Goal: Contribute content: Contribute content

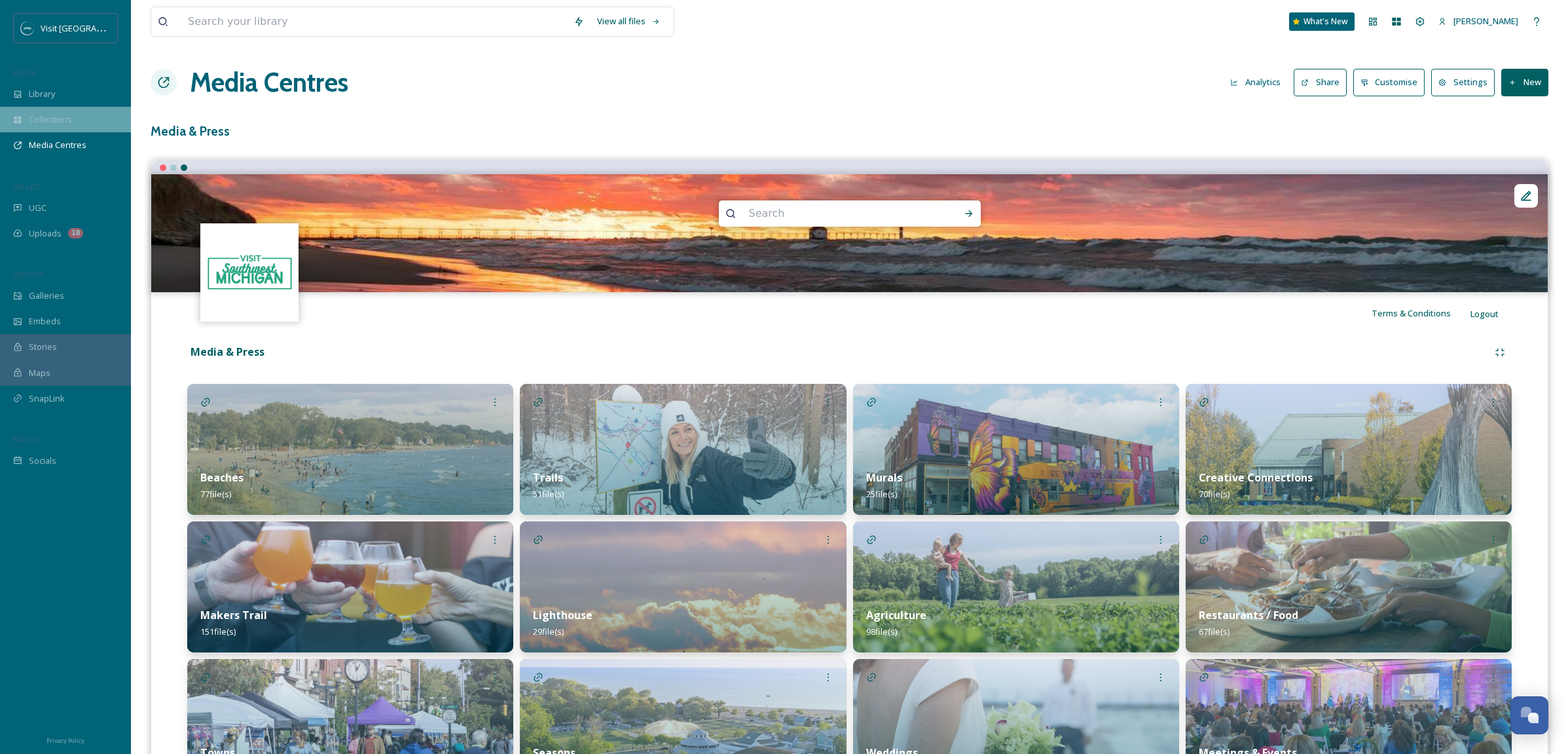
click at [70, 116] on span "Collections" at bounding box center [51, 119] width 43 height 12
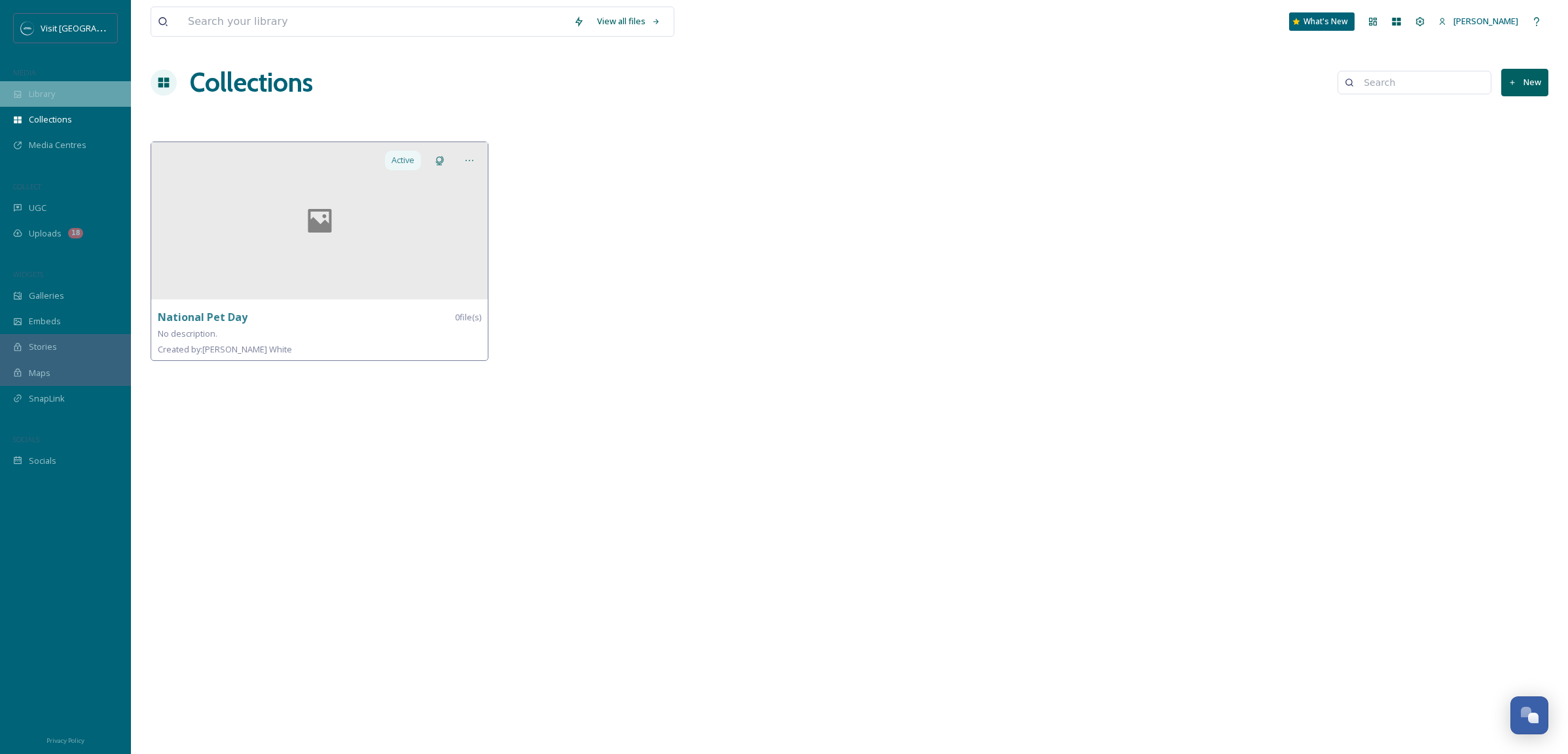
click at [57, 89] on div "Library" at bounding box center [66, 94] width 131 height 25
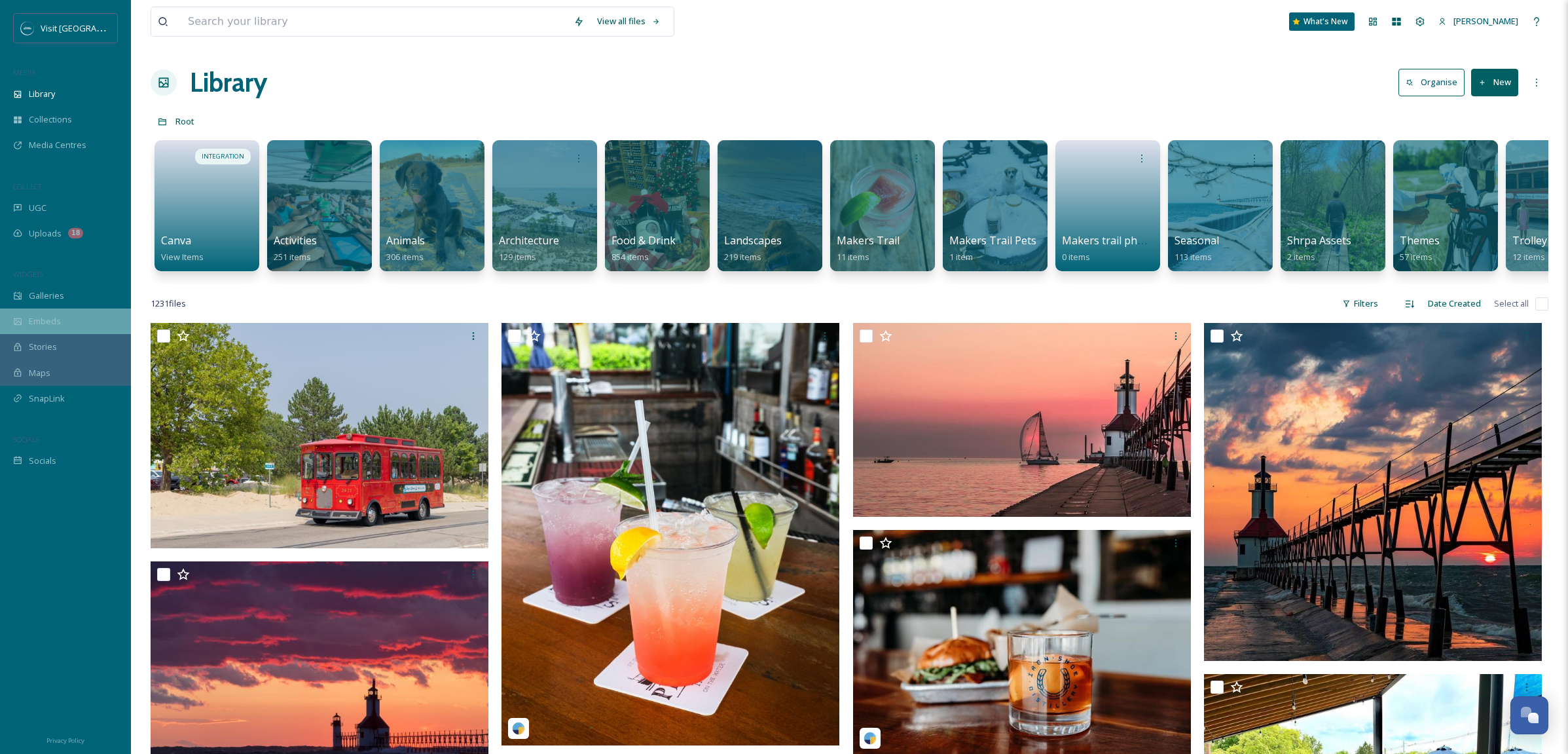
click at [52, 320] on span "Embeds" at bounding box center [45, 321] width 32 height 12
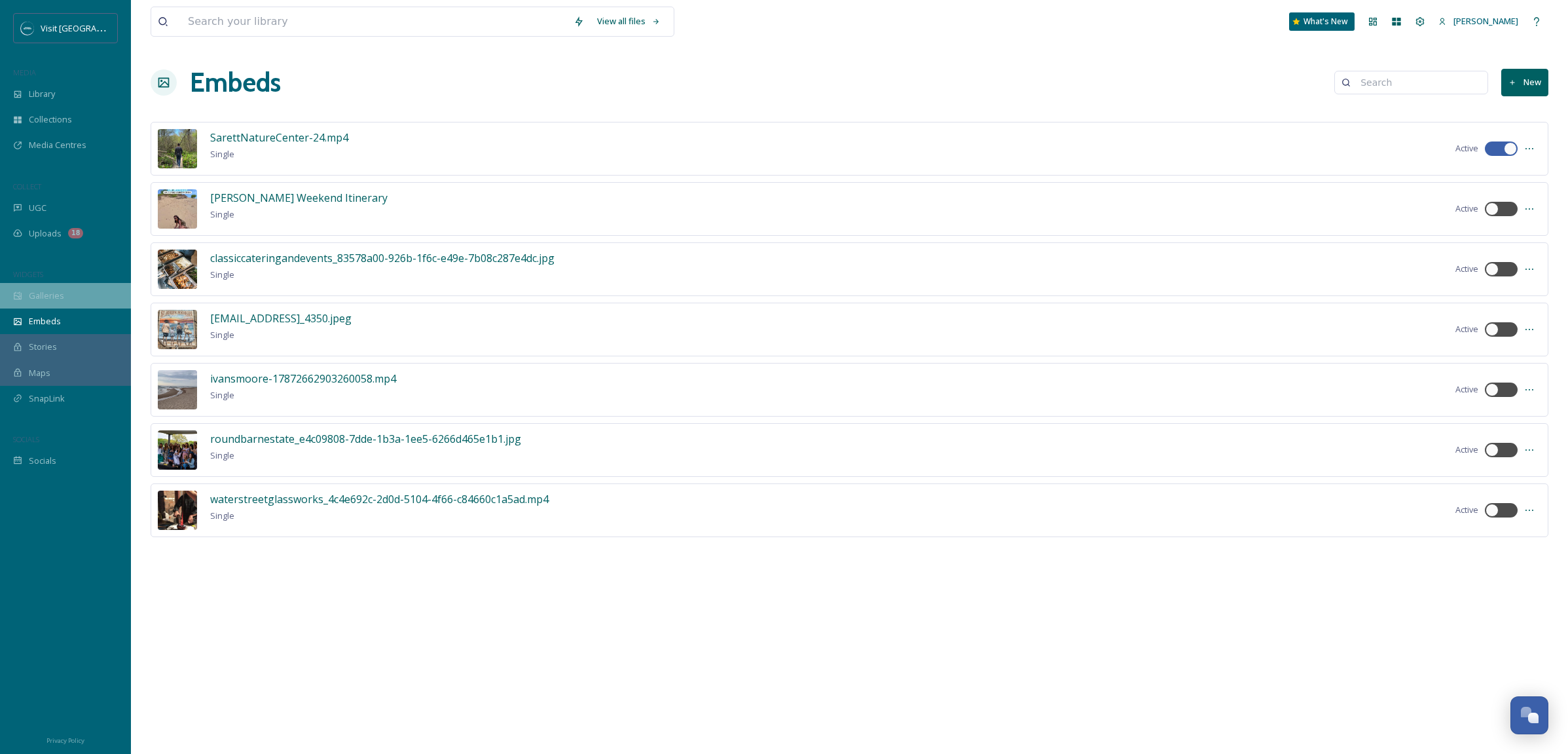
click at [51, 290] on span "Galleries" at bounding box center [47, 295] width 36 height 12
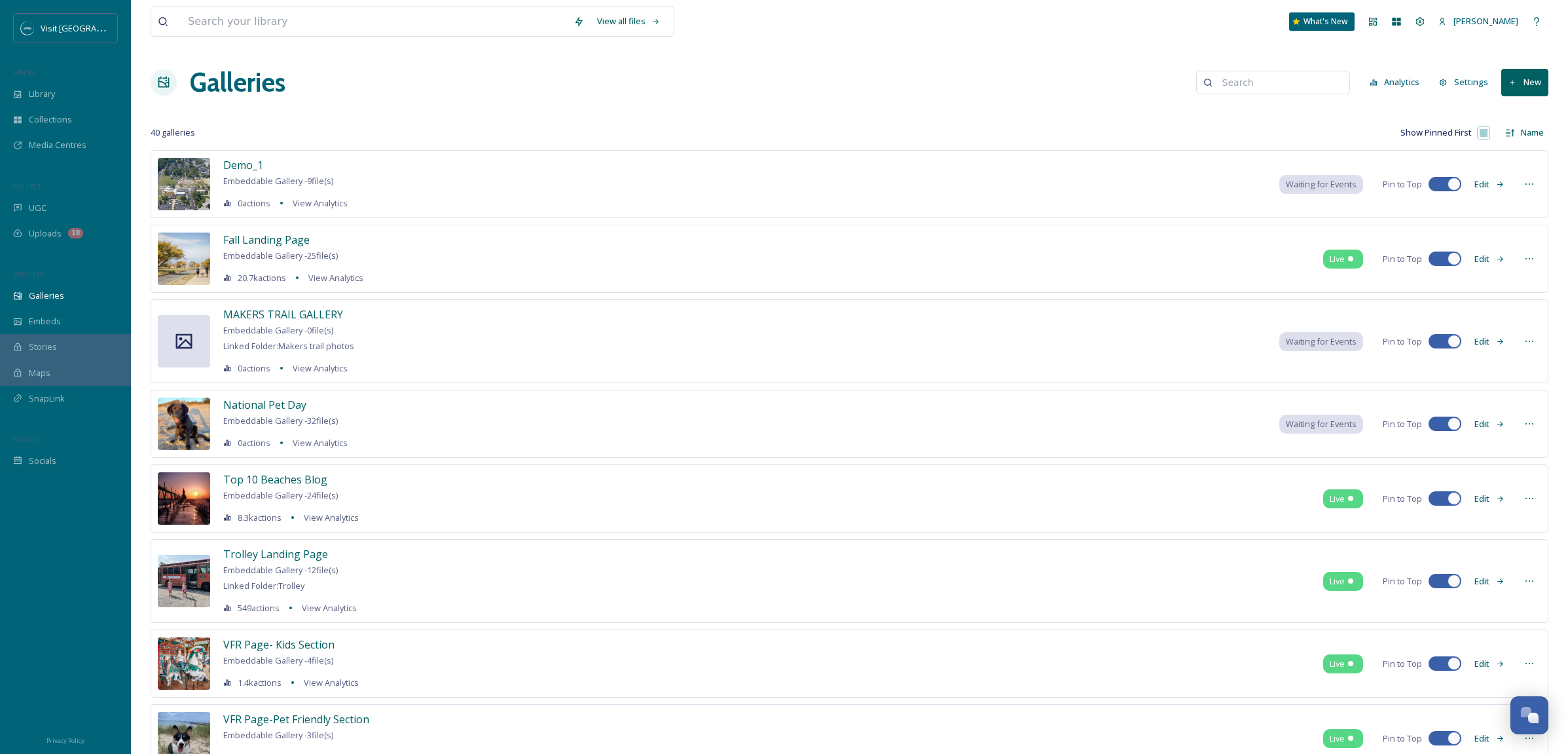
click at [1519, 84] on button "New" at bounding box center [1525, 82] width 47 height 27
click at [1519, 110] on span "Gallery" at bounding box center [1527, 113] width 27 height 12
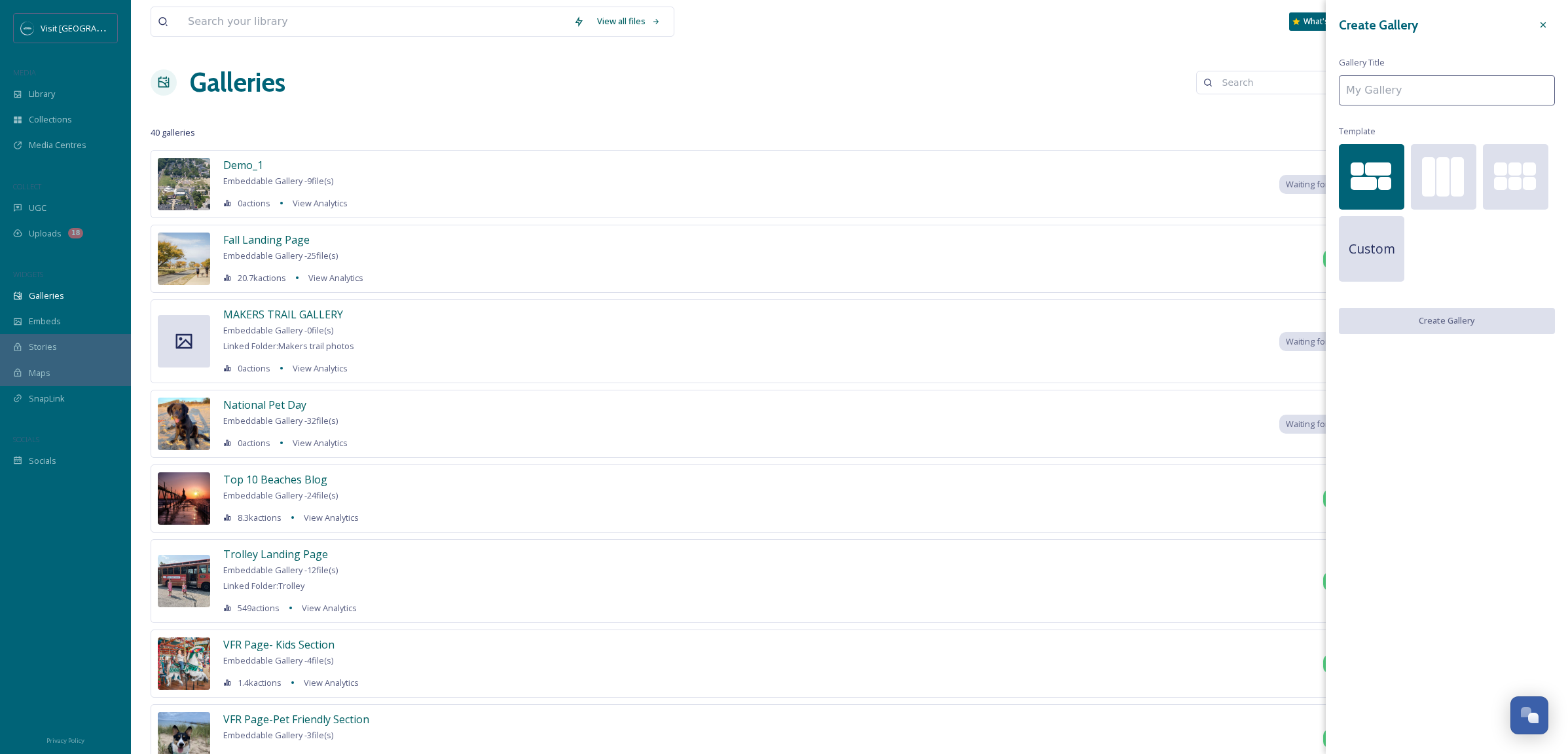
click at [1366, 90] on input at bounding box center [1447, 90] width 217 height 30
paste input "Dog Friendly Stops Along Southwest [US_STATE]’s Makers Trail"
type input "Dog Friendly Stops Along Southwest [US_STATE]’s Makers Trail"
click at [1452, 316] on button "Create Gallery" at bounding box center [1447, 321] width 217 height 27
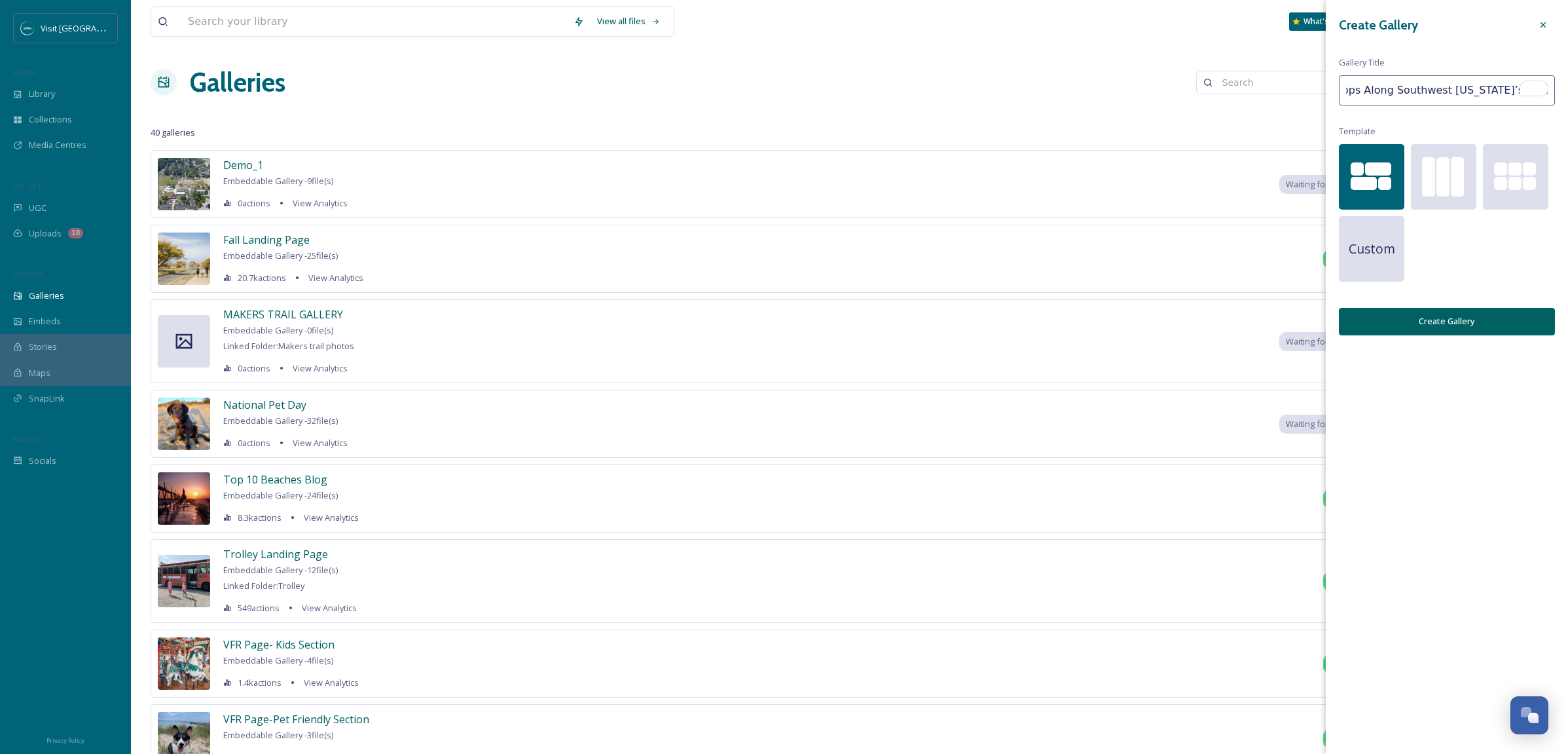
scroll to position [0, 0]
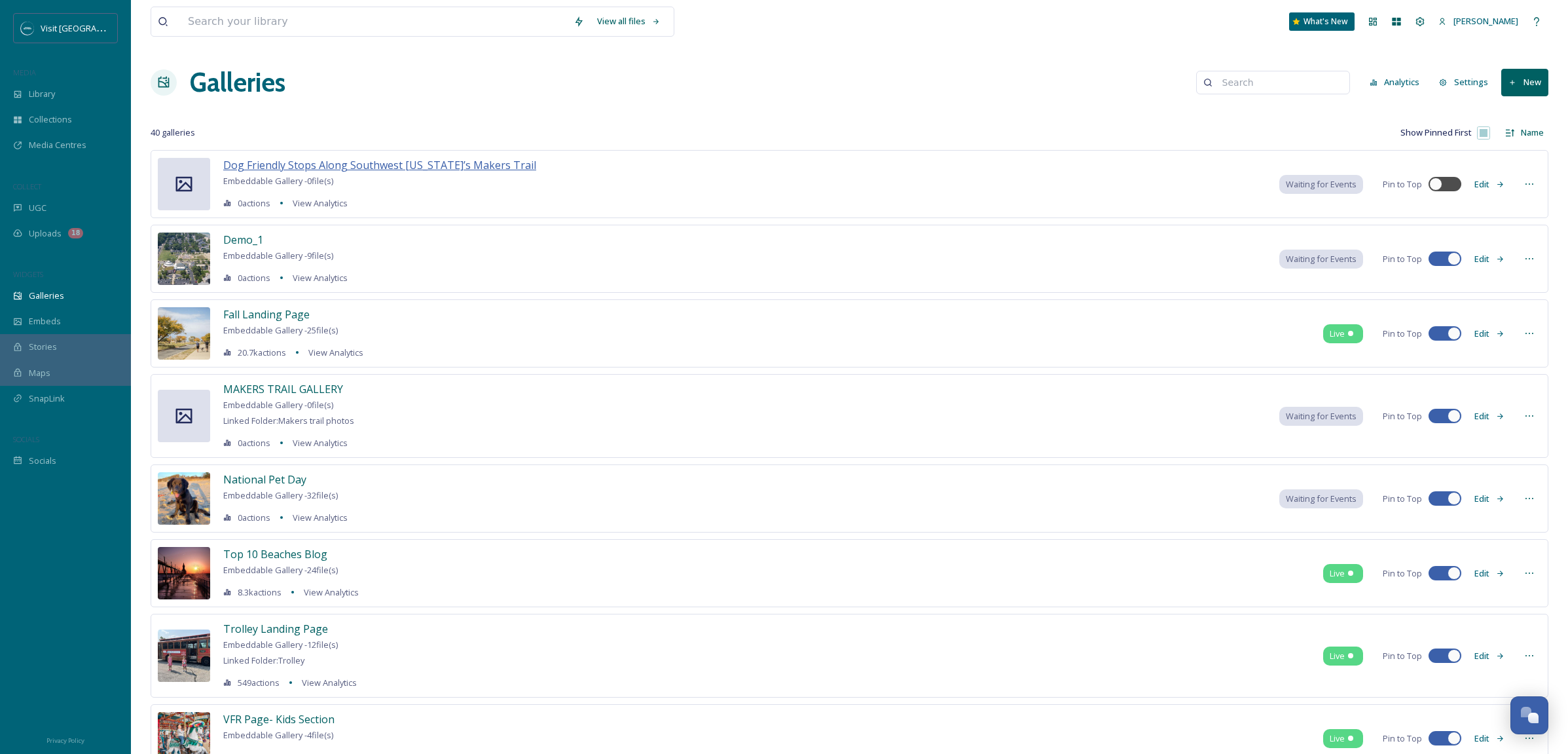
click at [432, 164] on span "Dog Friendly Stops Along Southwest [US_STATE]’s Makers Trail" at bounding box center [380, 164] width 313 height 14
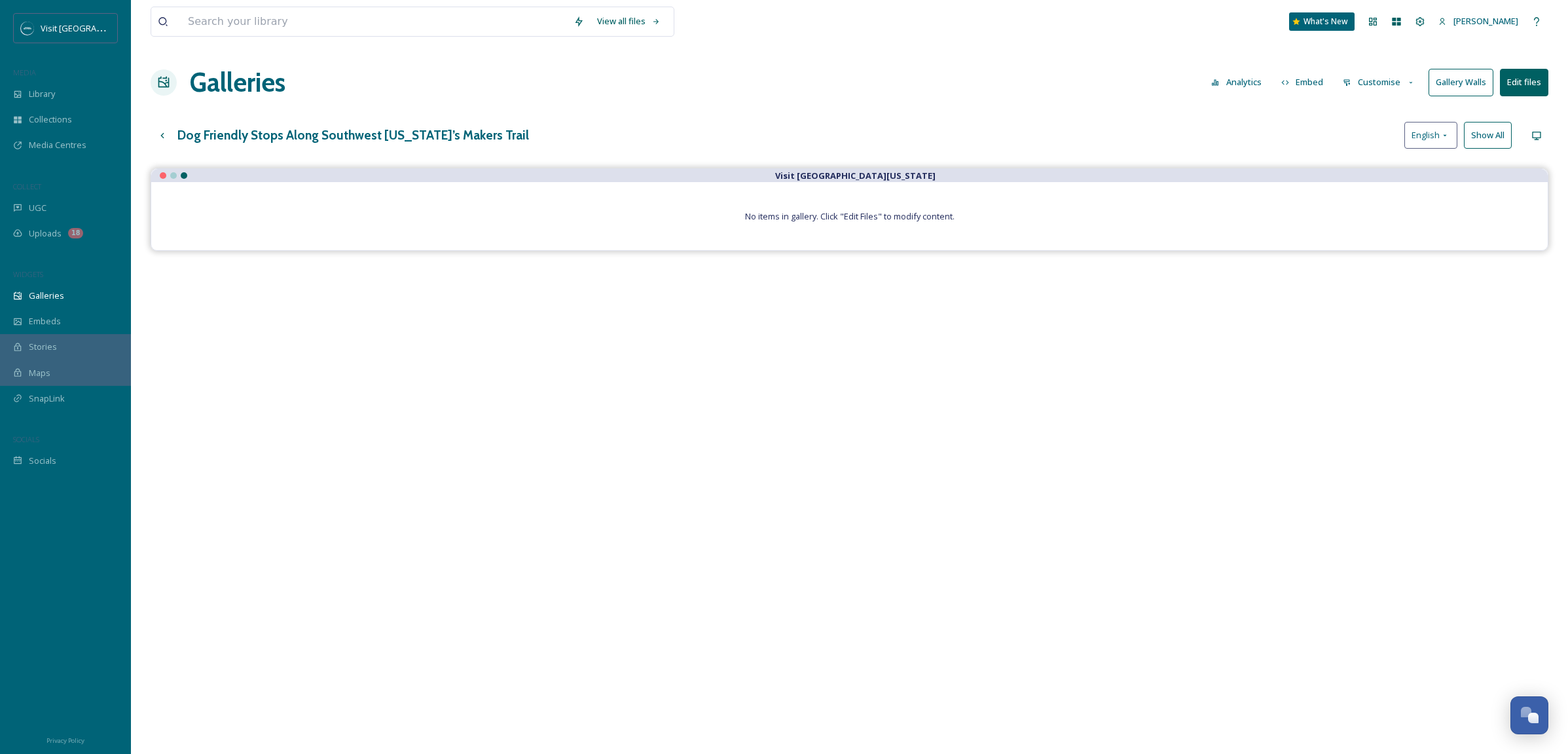
click at [1530, 83] on button "Edit files" at bounding box center [1524, 82] width 49 height 27
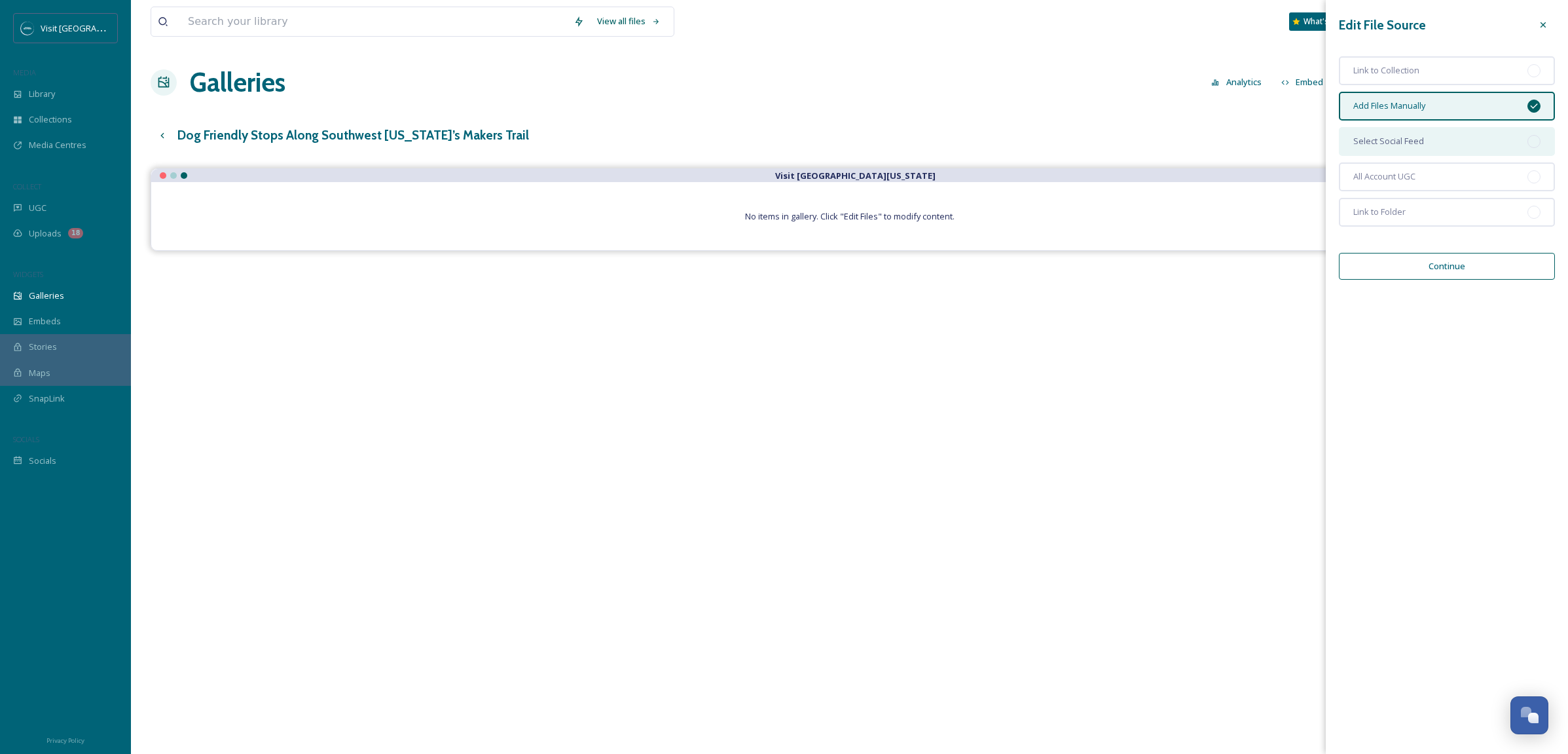
click at [1413, 142] on span "Select Social Feed" at bounding box center [1388, 141] width 70 height 12
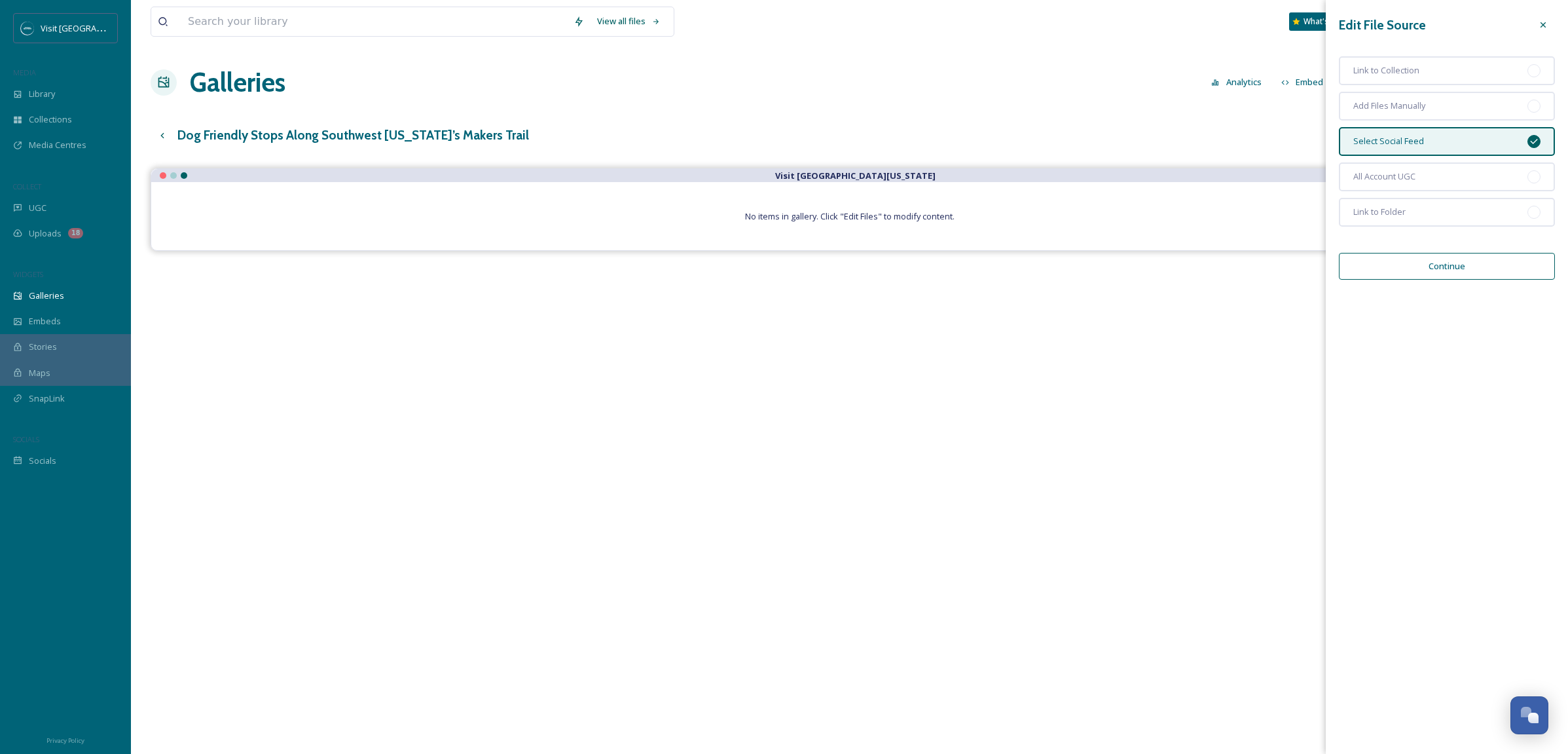
click at [1443, 268] on button "Continue" at bounding box center [1447, 266] width 217 height 27
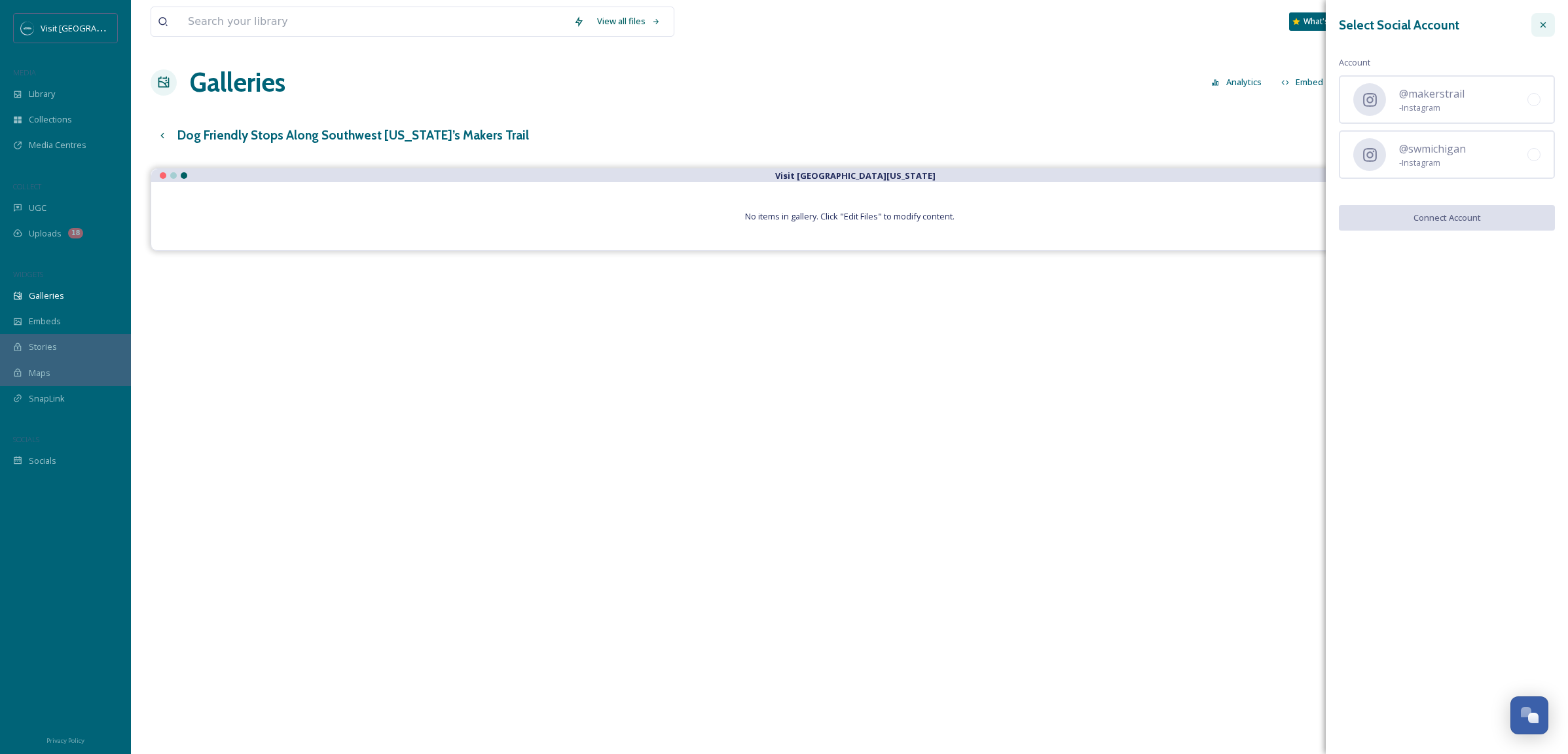
click at [1542, 22] on icon at bounding box center [1543, 24] width 10 height 10
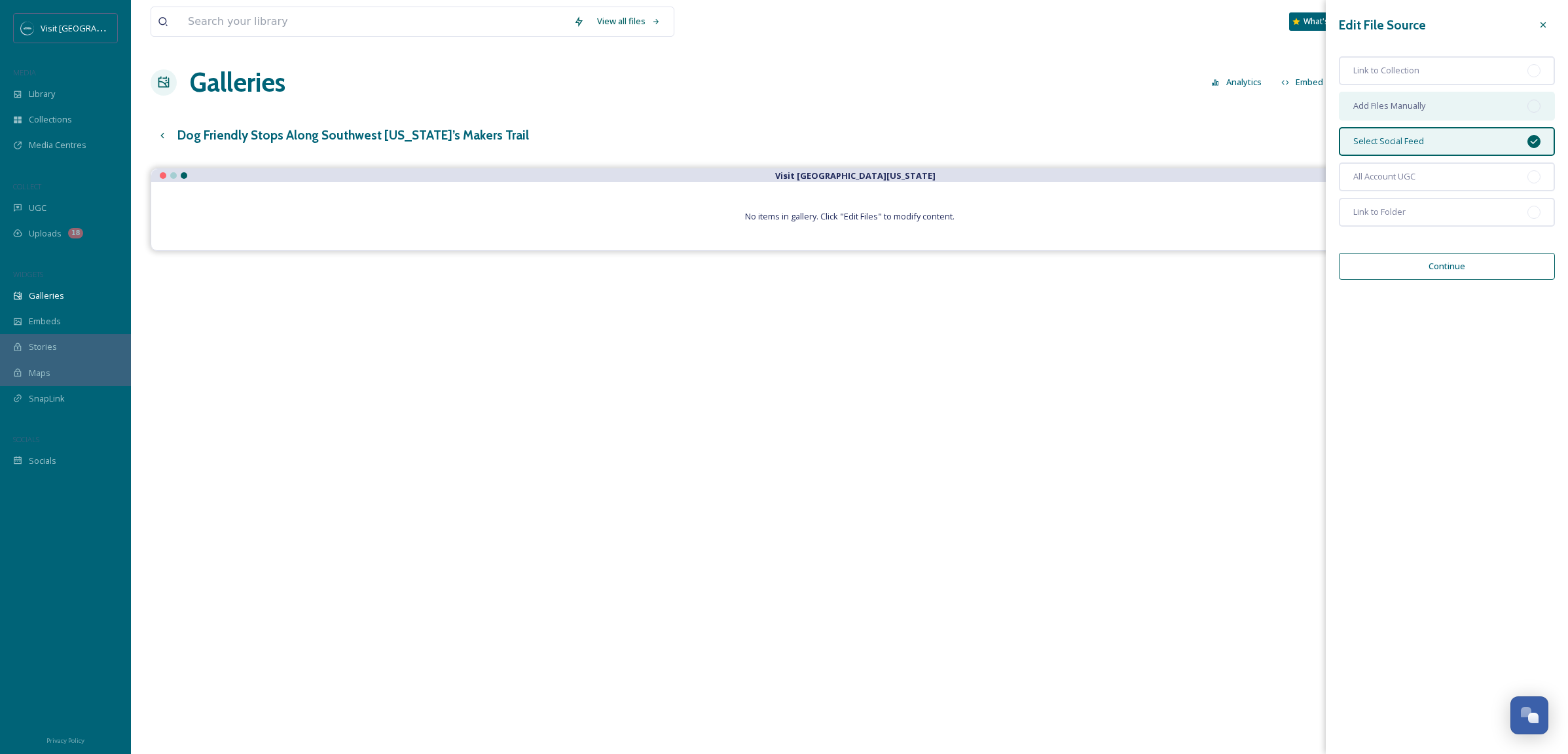
click at [1381, 108] on span "Add Files Manually" at bounding box center [1389, 105] width 72 height 12
click at [1419, 269] on button "Continue" at bounding box center [1447, 266] width 217 height 27
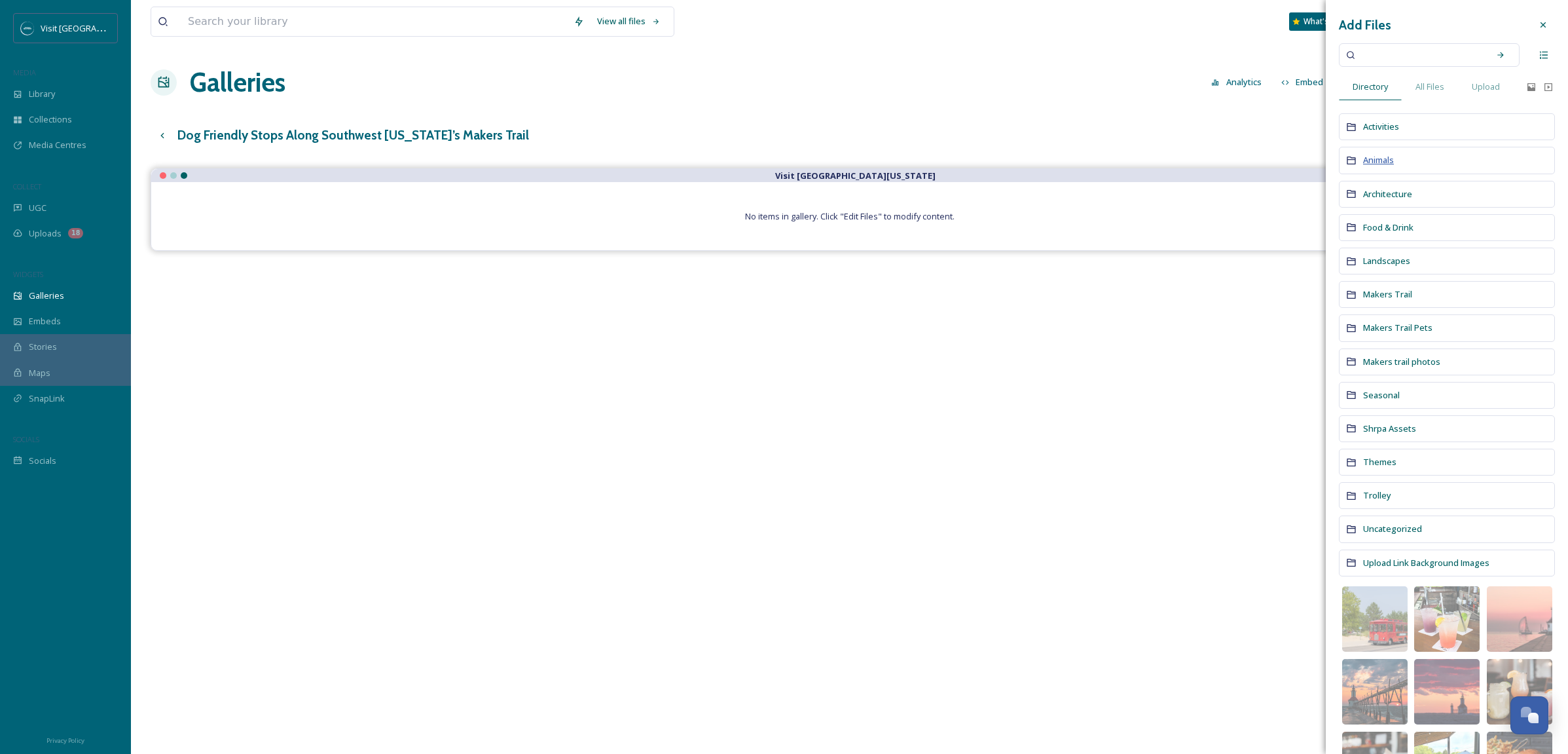
click at [1381, 160] on span "Animals" at bounding box center [1378, 159] width 31 height 12
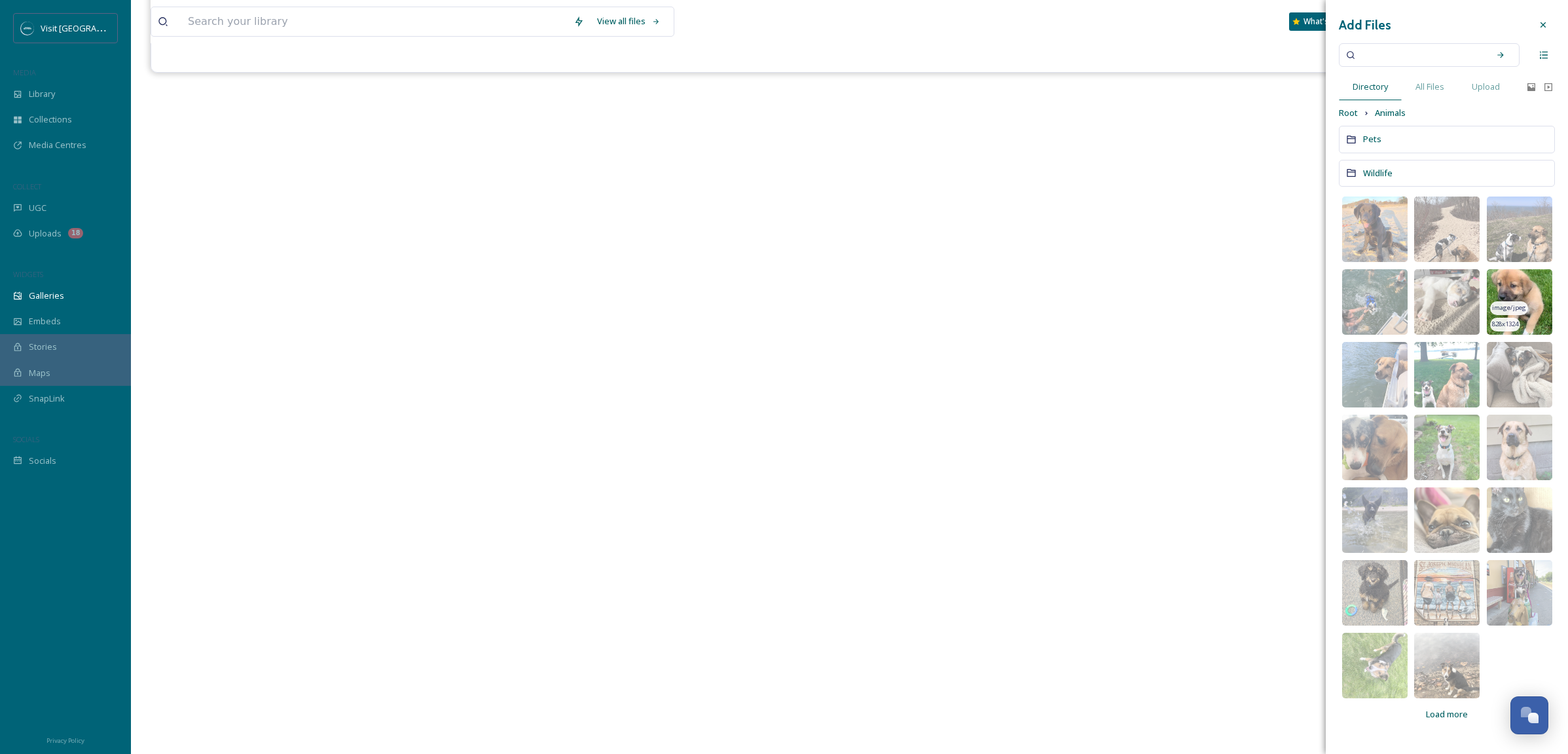
scroll to position [188, 0]
click at [1457, 717] on span "Load more" at bounding box center [1446, 714] width 42 height 12
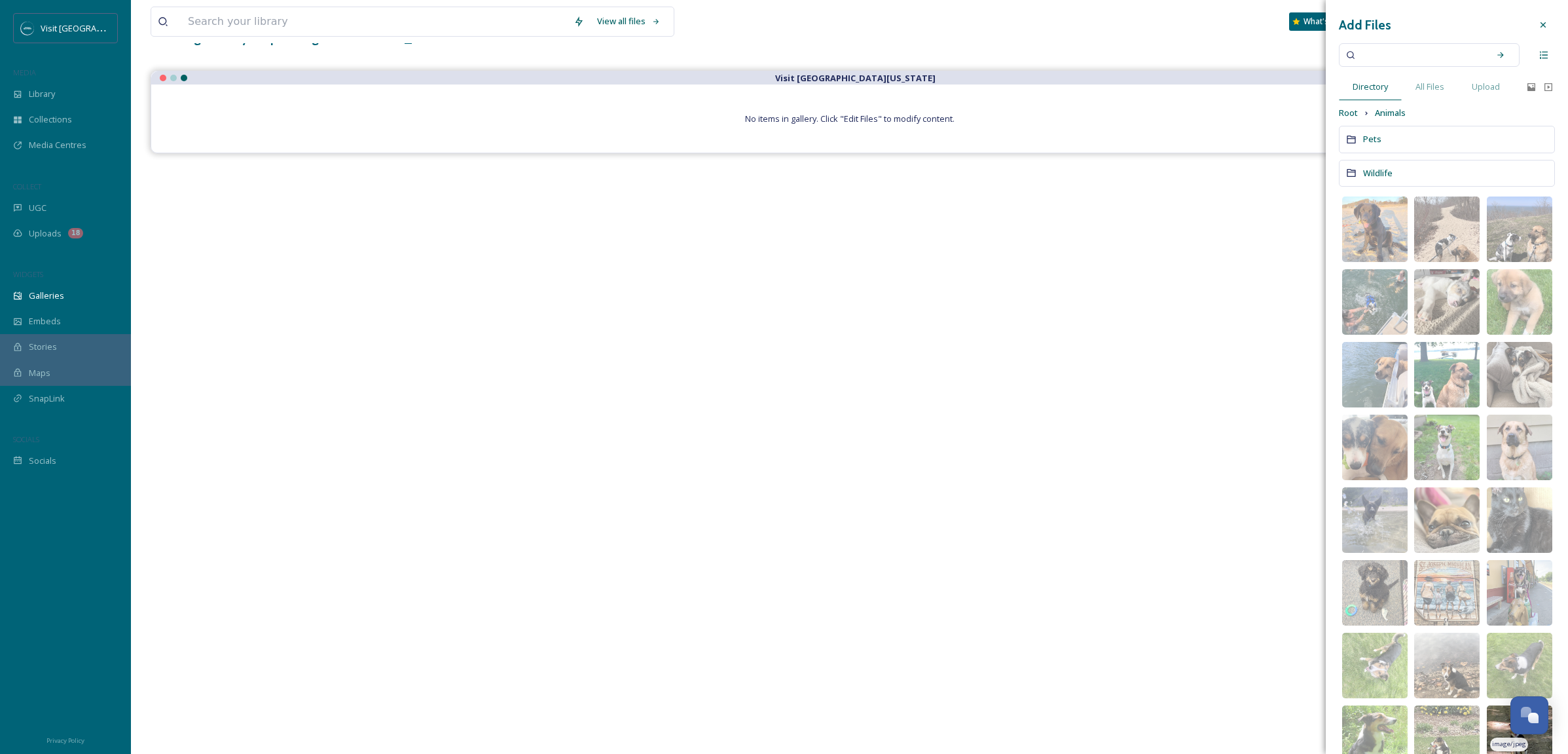
scroll to position [0, 0]
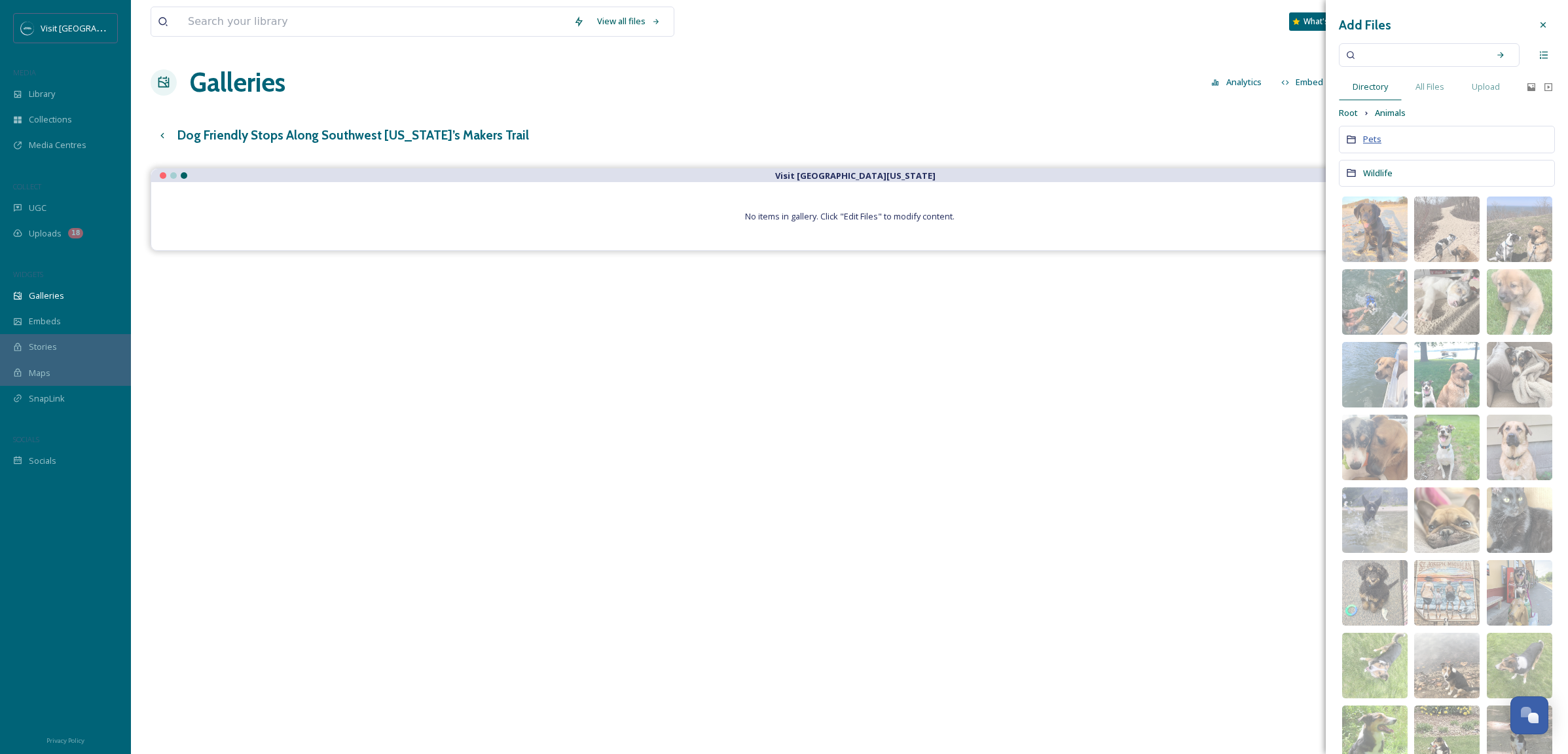
click at [1376, 140] on span "Pets" at bounding box center [1372, 139] width 19 height 12
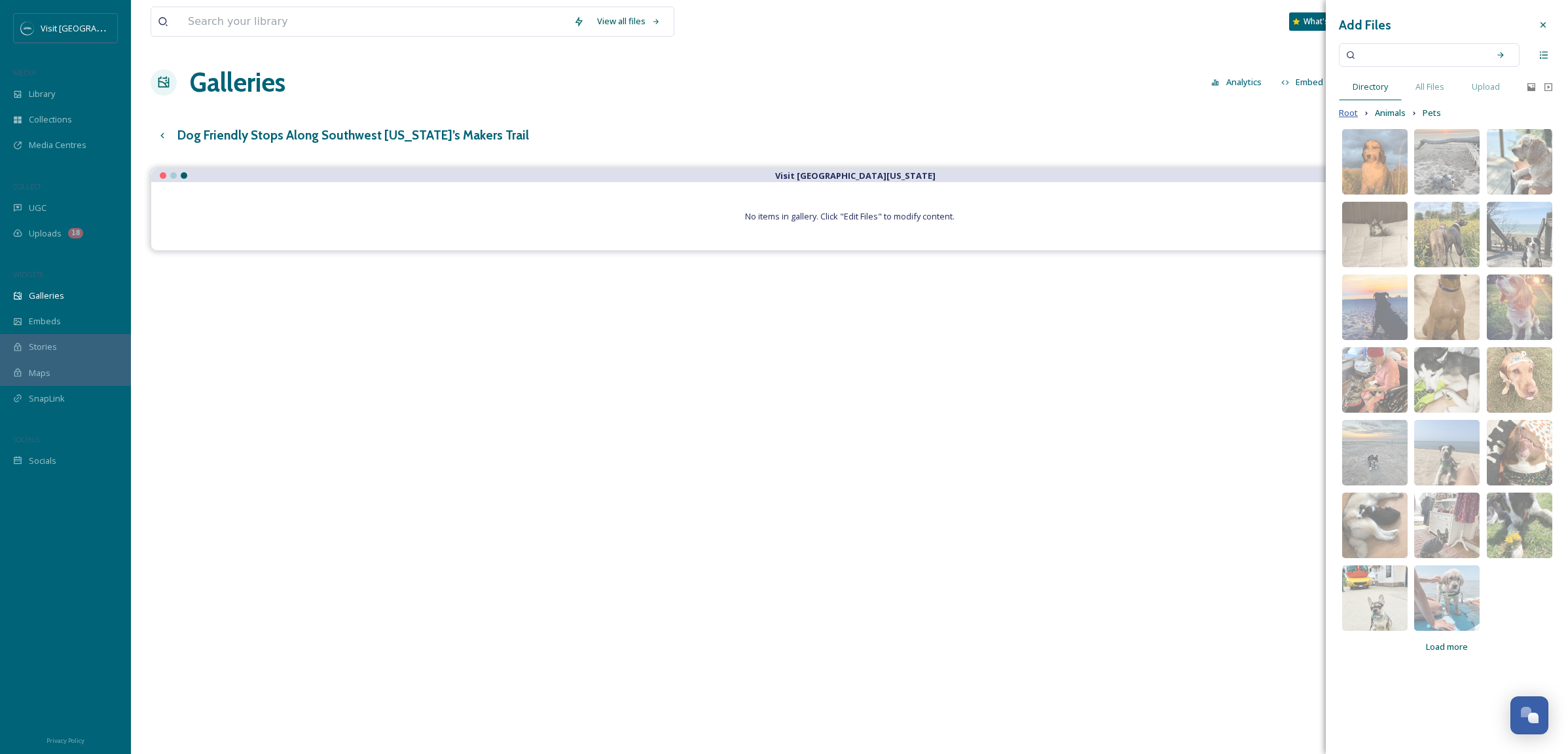
click at [1350, 112] on span "Root" at bounding box center [1349, 113] width 19 height 12
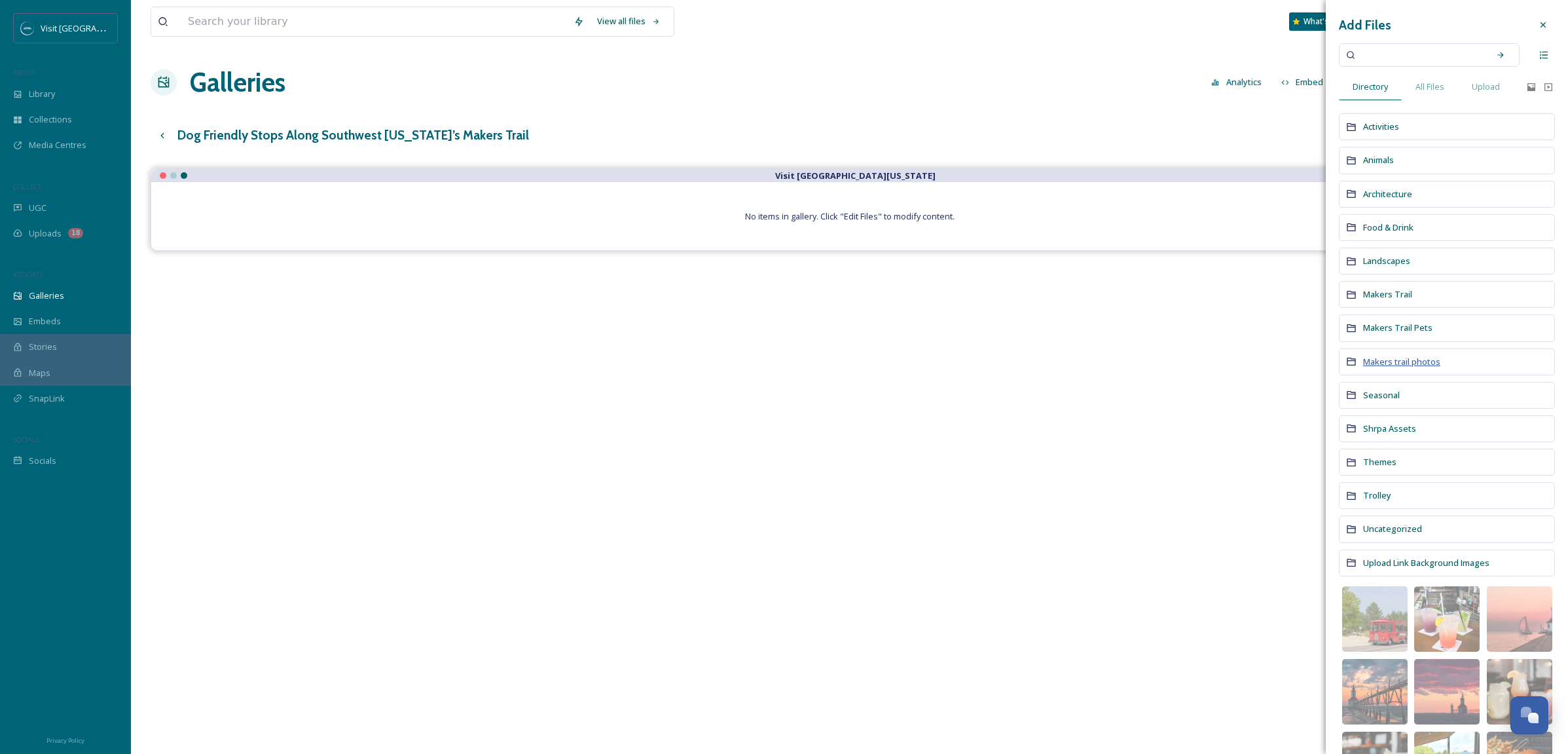
click at [1402, 361] on span "Makers trail photos" at bounding box center [1401, 361] width 77 height 12
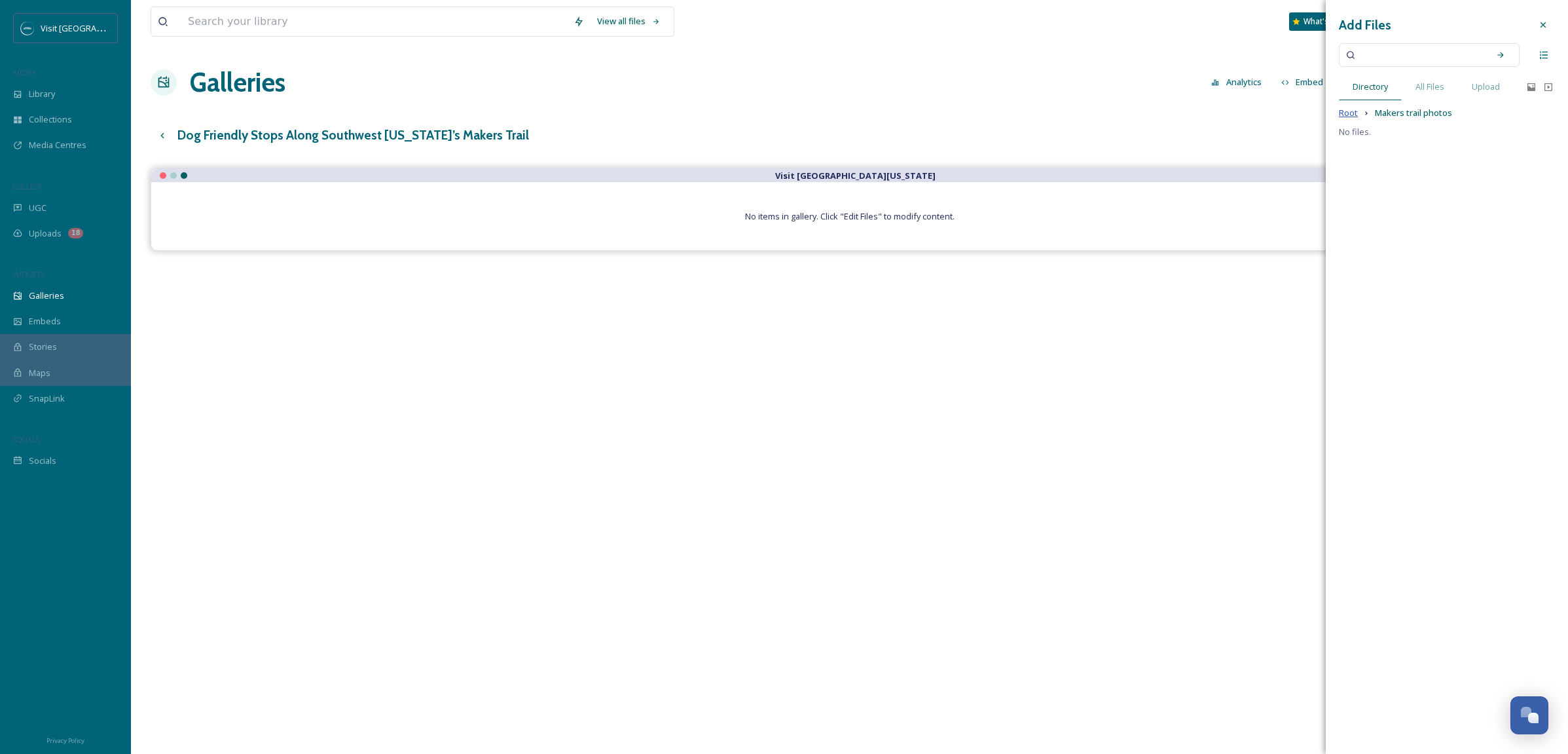
click at [1348, 113] on span "Root" at bounding box center [1349, 113] width 19 height 12
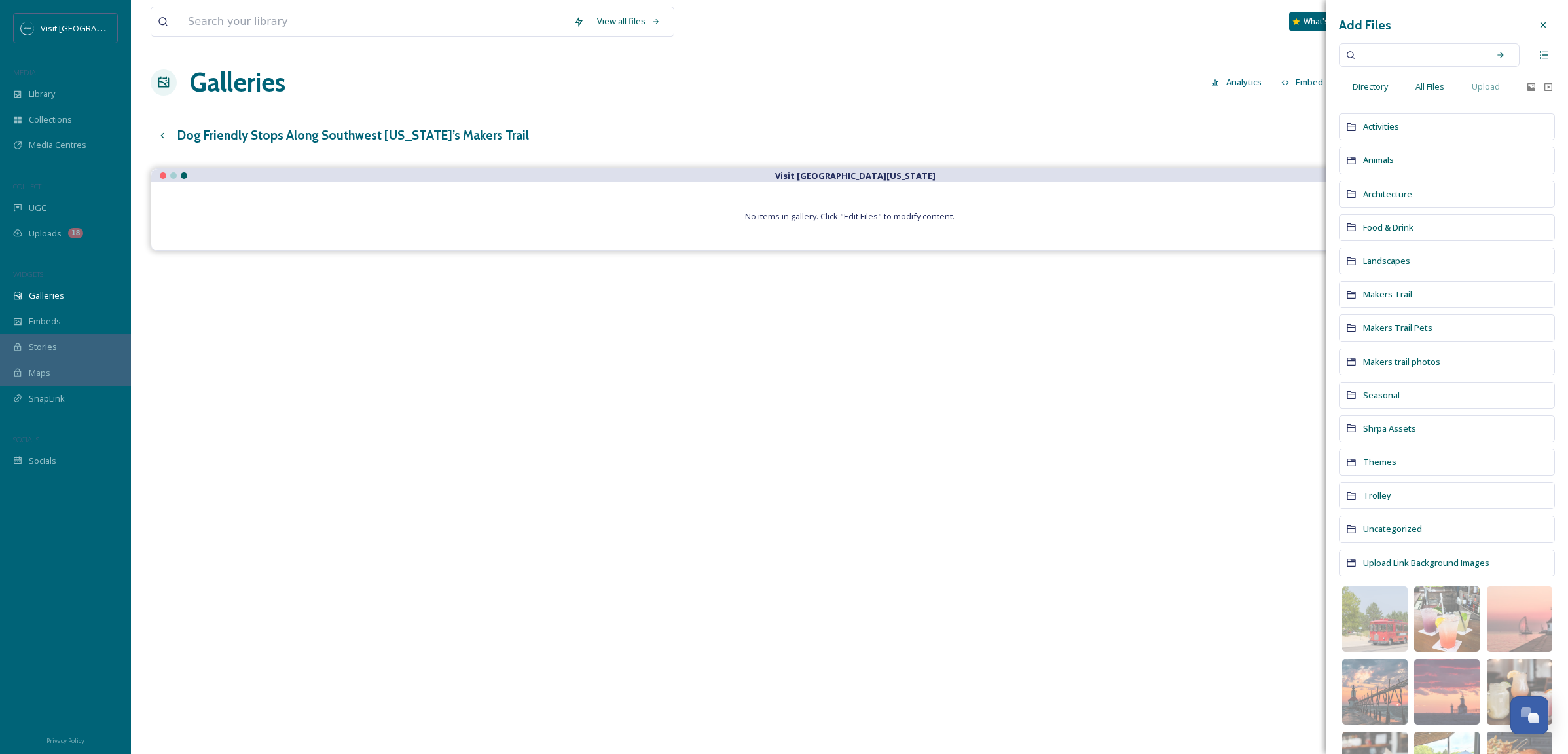
click at [1426, 85] on span "All Files" at bounding box center [1429, 86] width 29 height 12
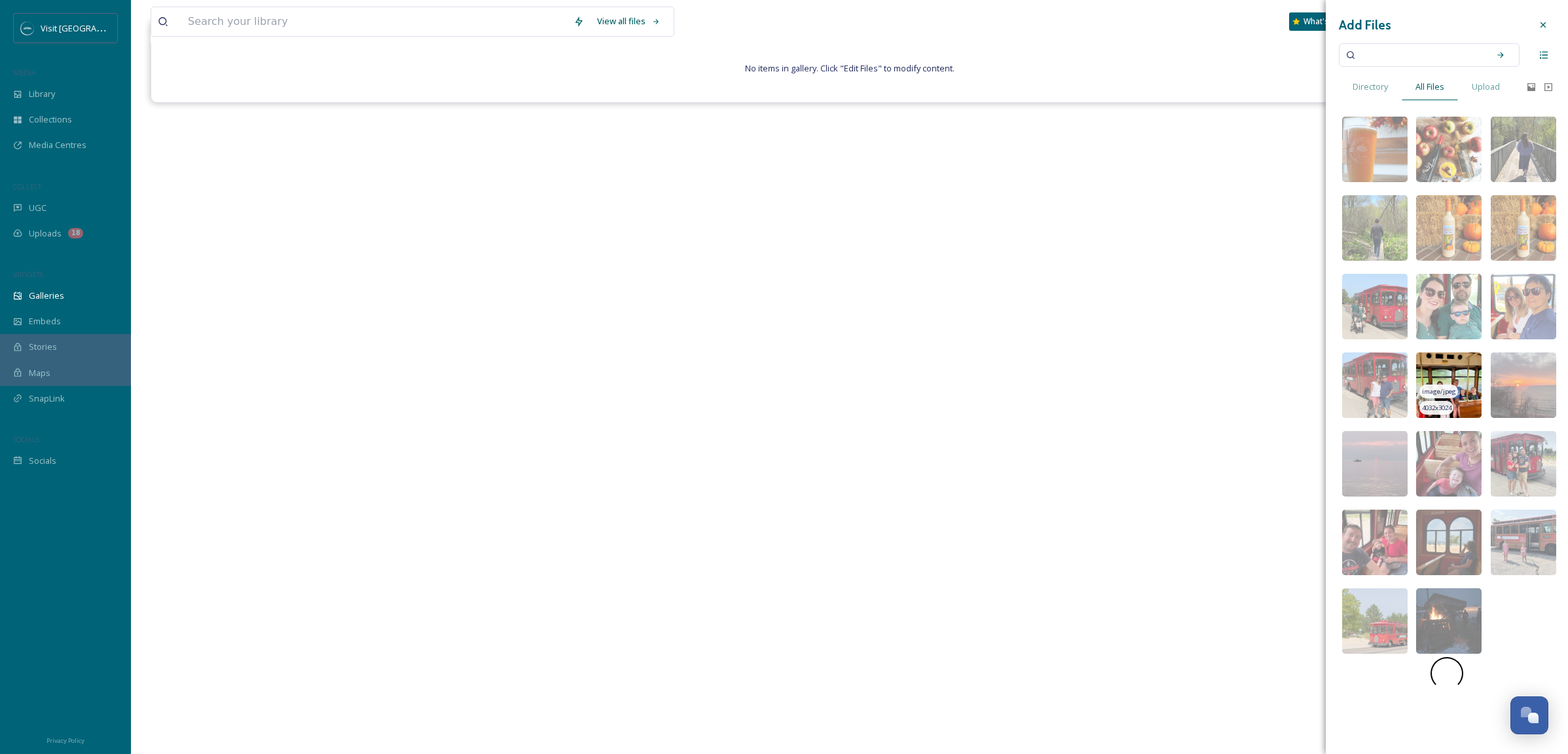
scroll to position [188, 0]
click at [1530, 711] on div "Open Chat" at bounding box center [1526, 712] width 11 height 11
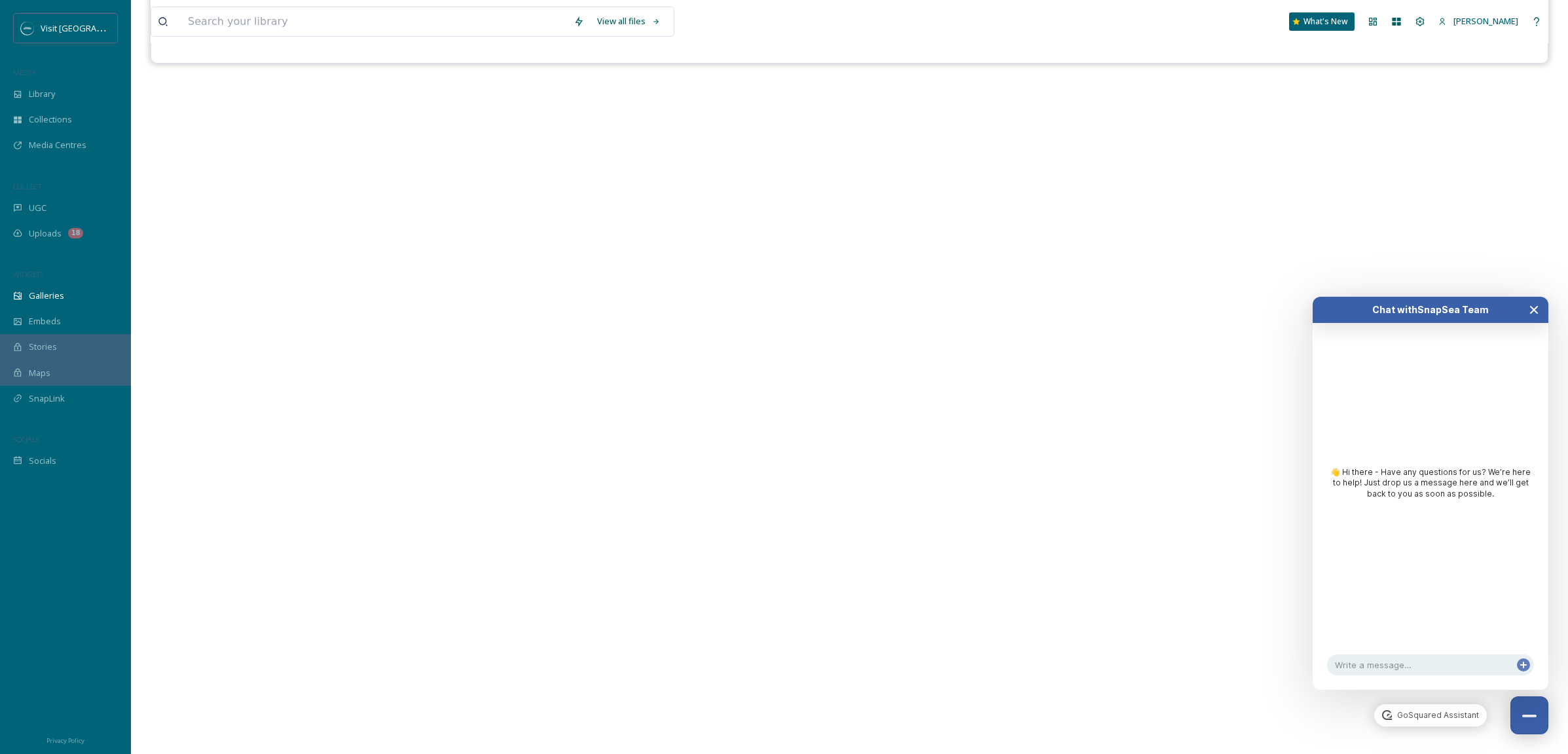
click at [1536, 309] on icon "Close Chat" at bounding box center [1533, 309] width 7 height 7
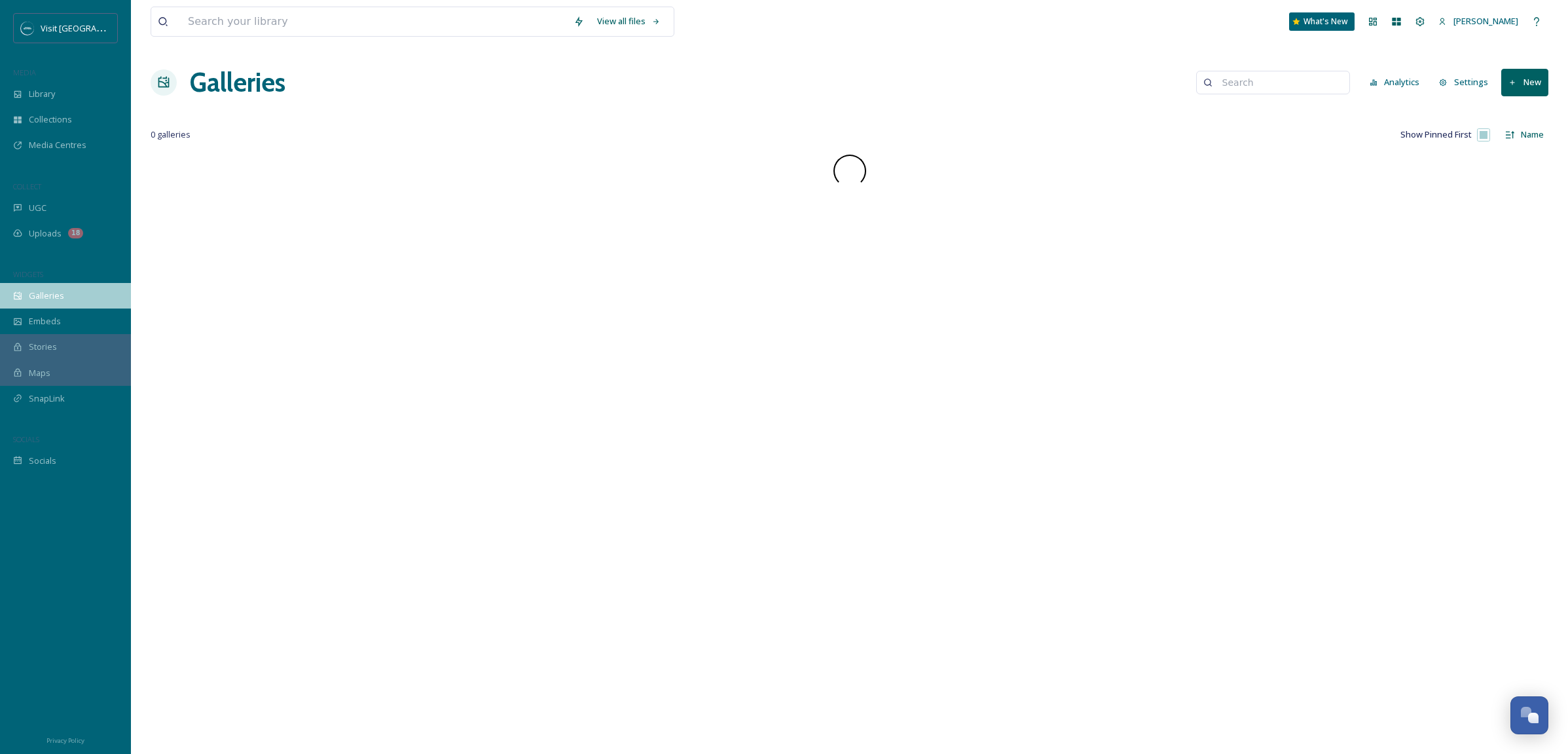
click at [51, 301] on span "Galleries" at bounding box center [47, 295] width 36 height 12
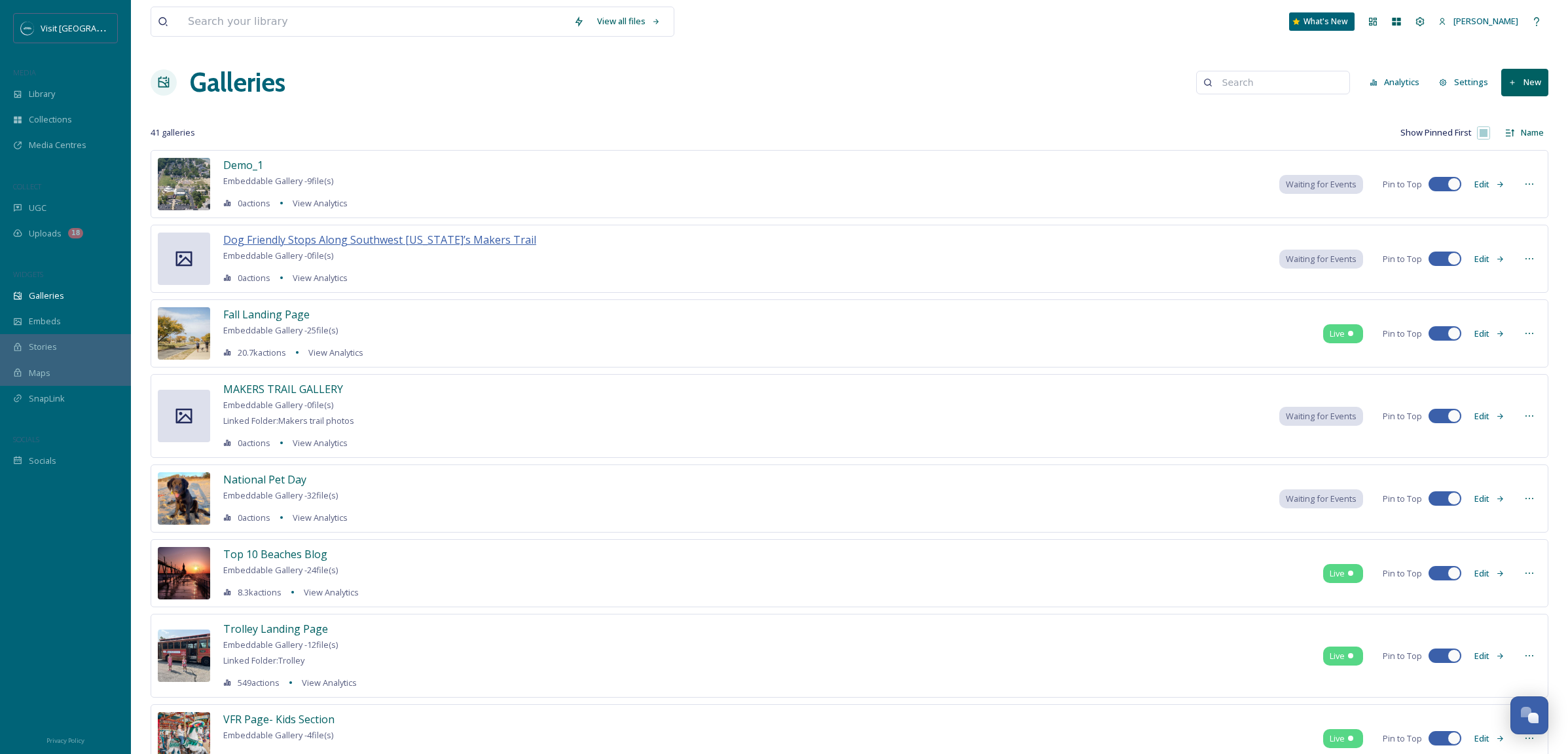
click at [300, 234] on span "Dog Friendly Stops Along Southwest [US_STATE]’s Makers Trail" at bounding box center [380, 239] width 313 height 14
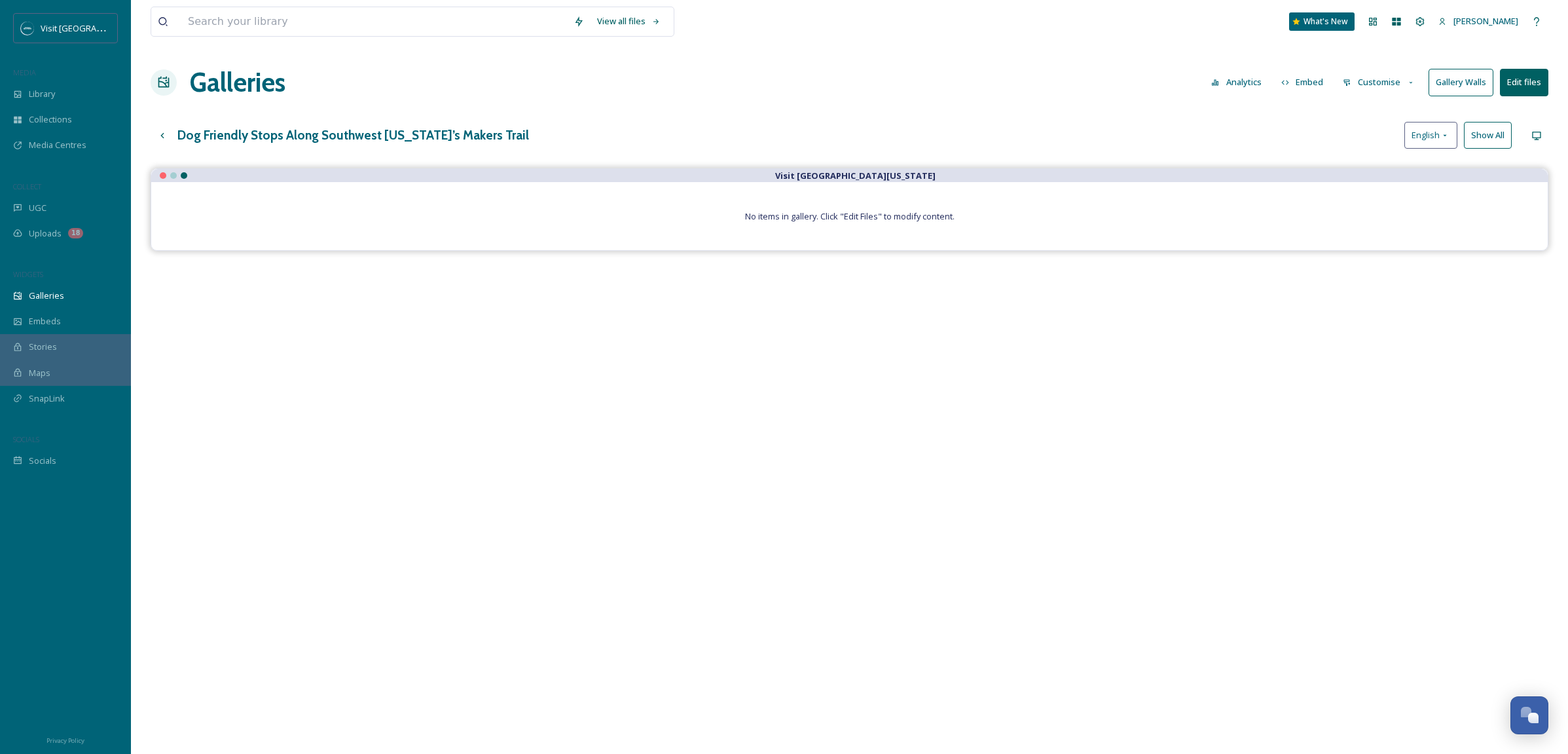
click at [1526, 82] on button "Edit files" at bounding box center [1524, 82] width 49 height 27
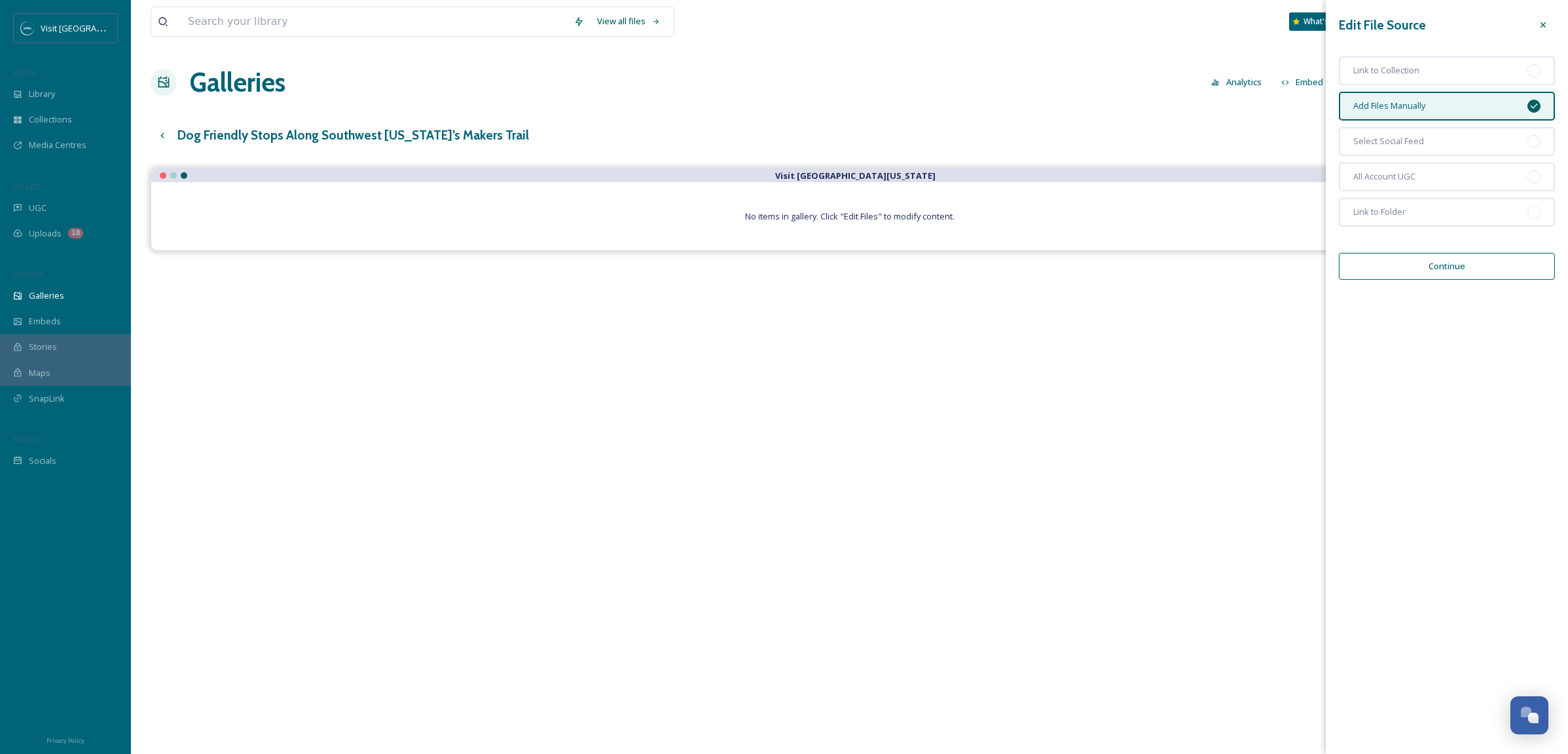
click at [1434, 261] on button "Continue" at bounding box center [1447, 266] width 217 height 27
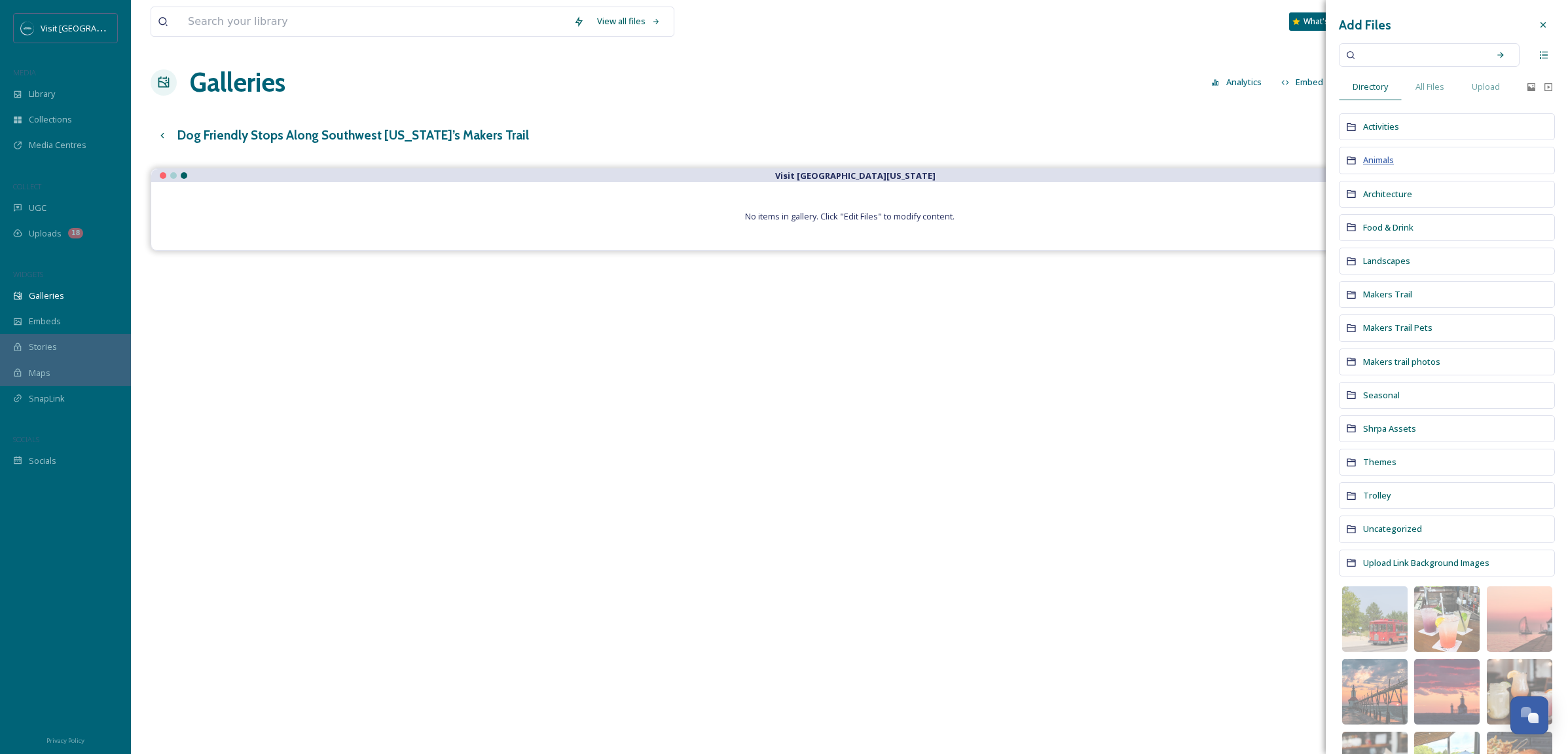
click at [1377, 160] on span "Animals" at bounding box center [1378, 159] width 31 height 12
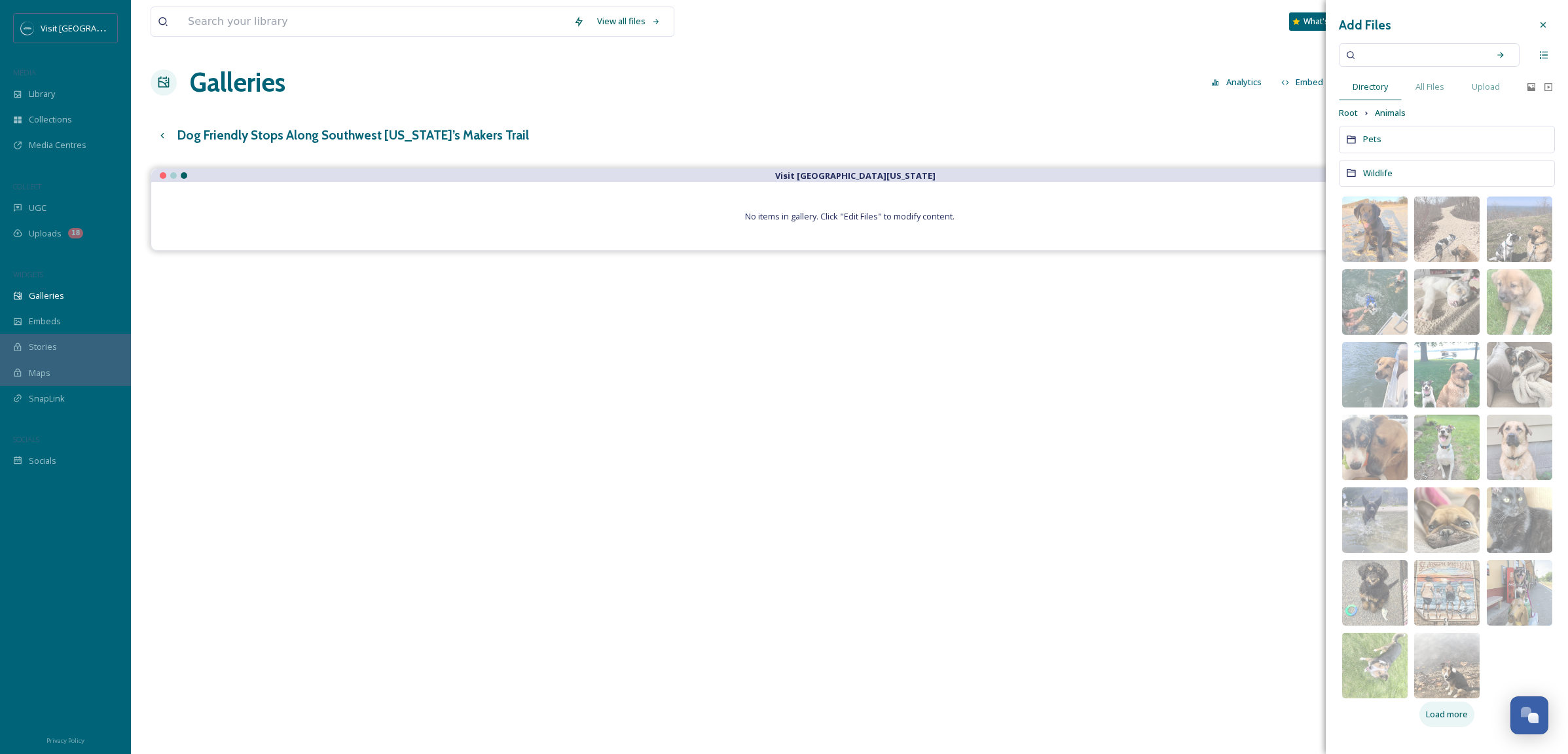
click at [1454, 716] on span "Load more" at bounding box center [1446, 714] width 42 height 12
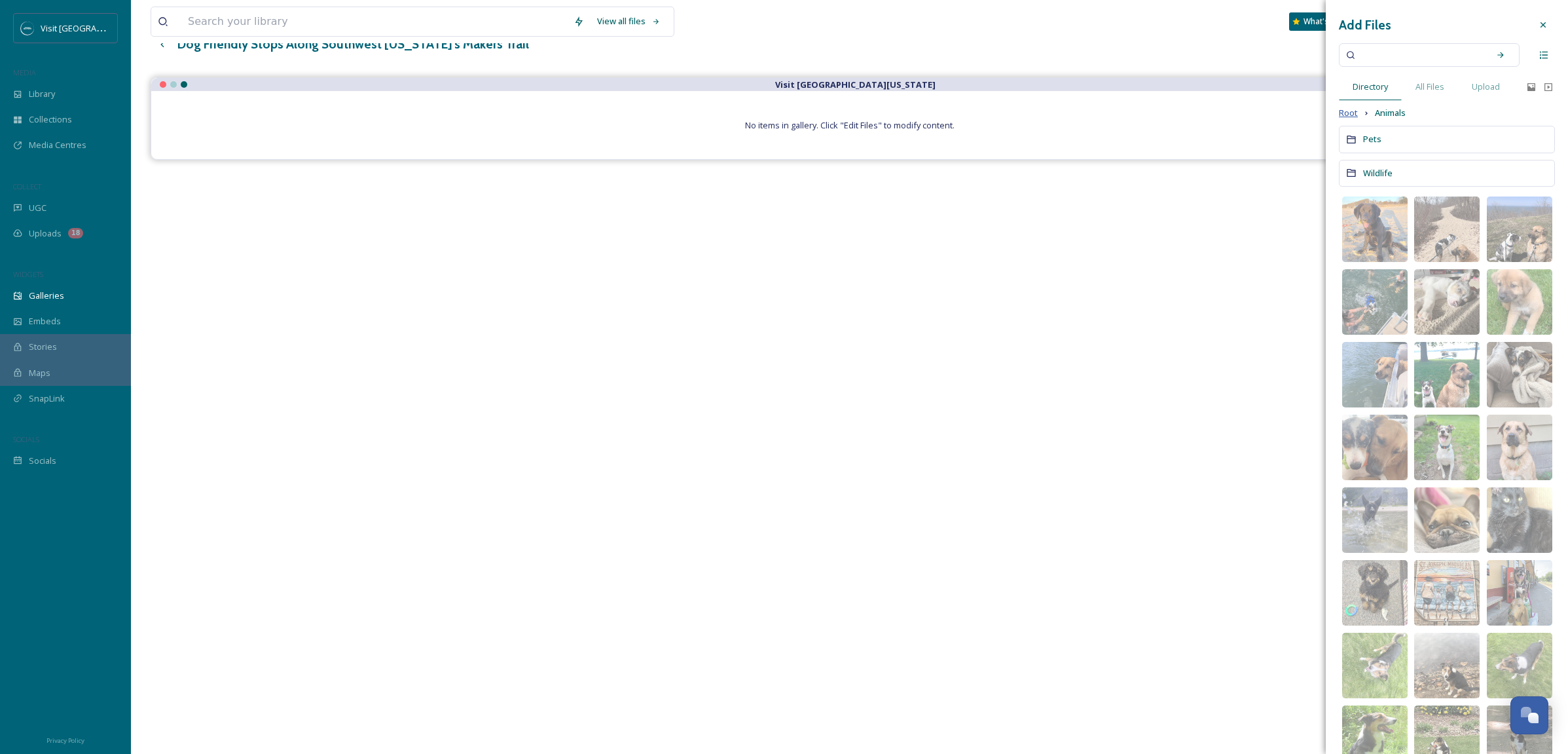
click at [1342, 112] on span "Root" at bounding box center [1349, 113] width 19 height 12
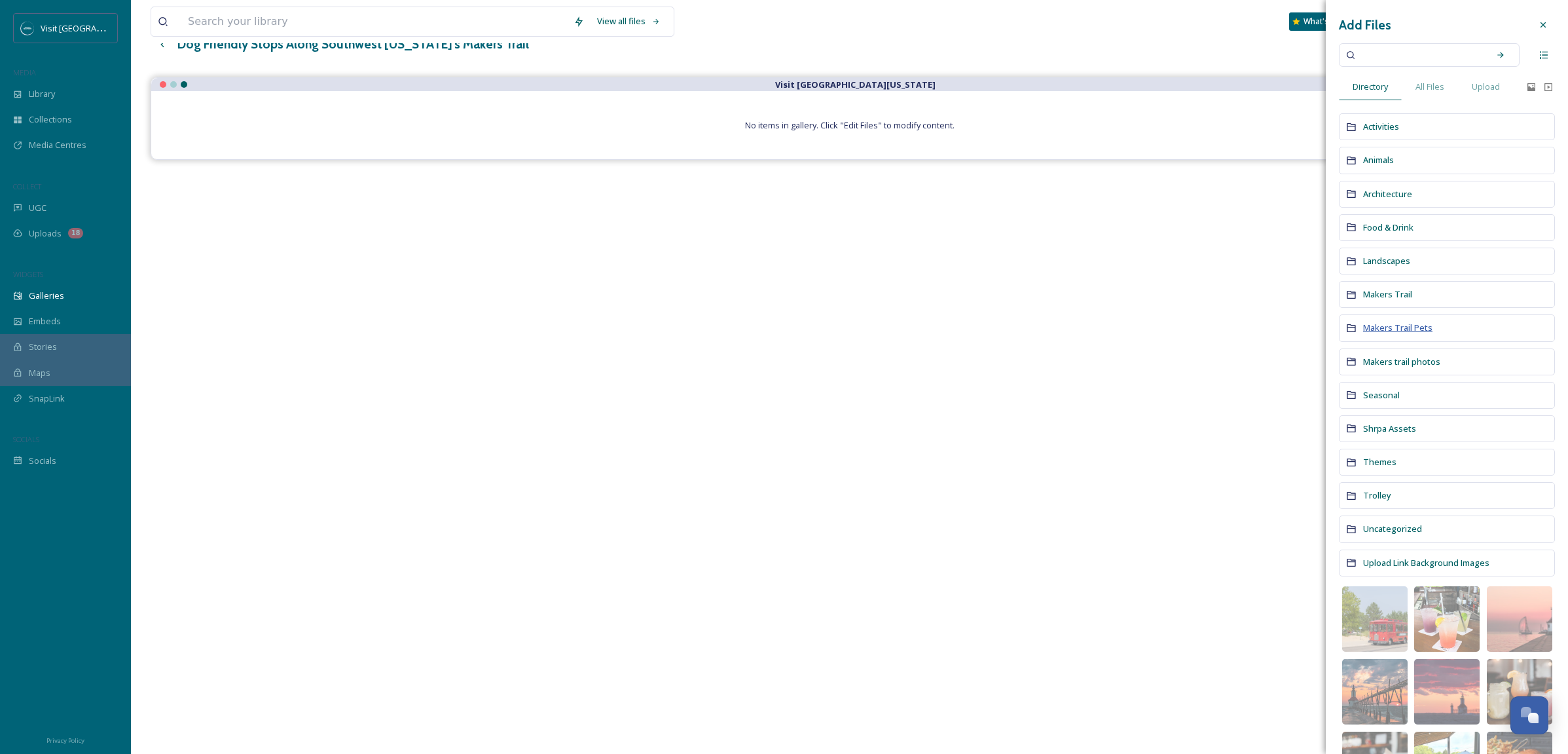
click at [1403, 329] on span "Makers Trail Pets" at bounding box center [1397, 327] width 69 height 12
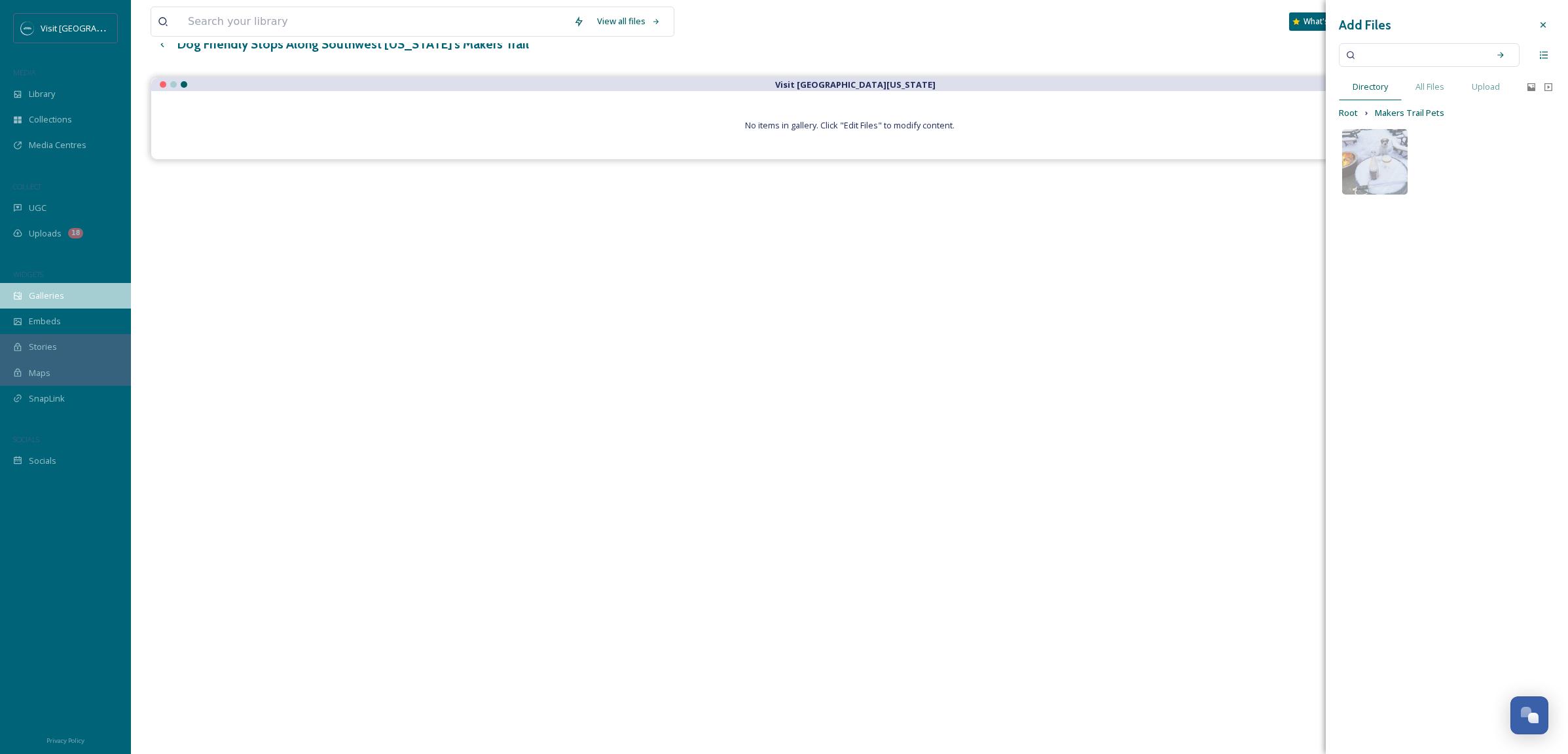
click at [37, 293] on span "Galleries" at bounding box center [47, 295] width 36 height 12
